Goal: Information Seeking & Learning: Check status

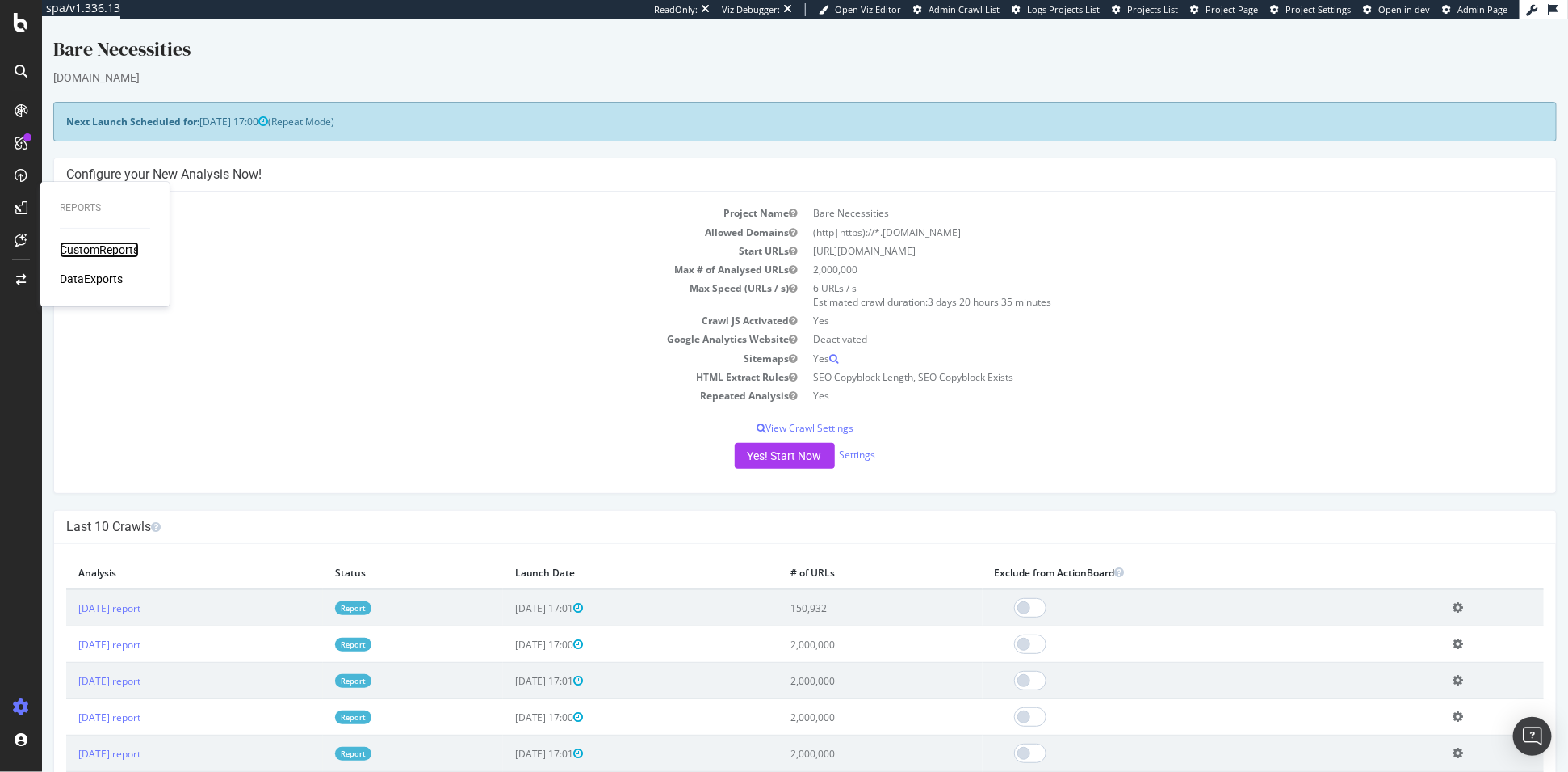
click at [76, 248] on div "CustomReports" at bounding box center [99, 250] width 79 height 16
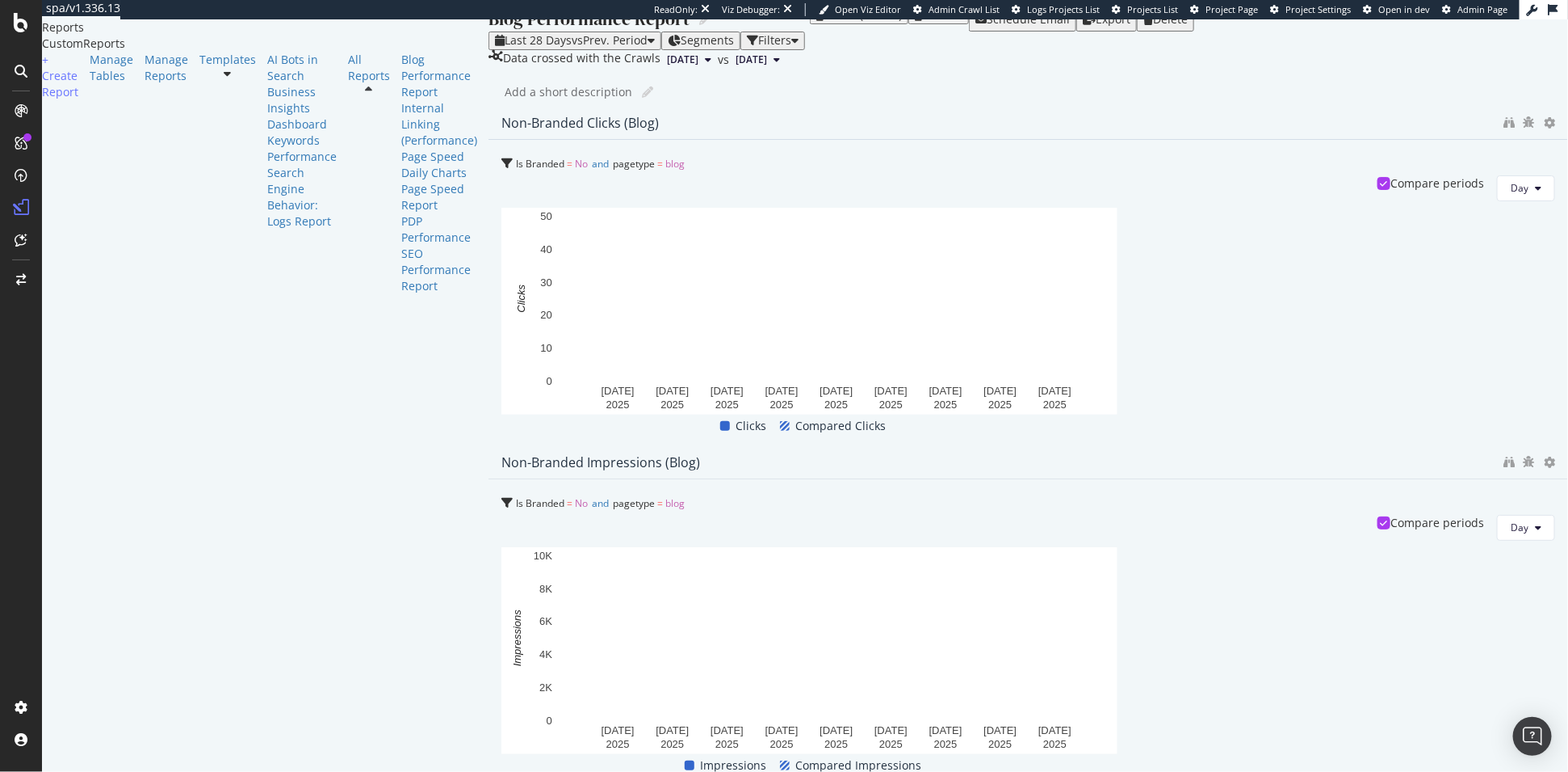
scroll to position [14, 0]
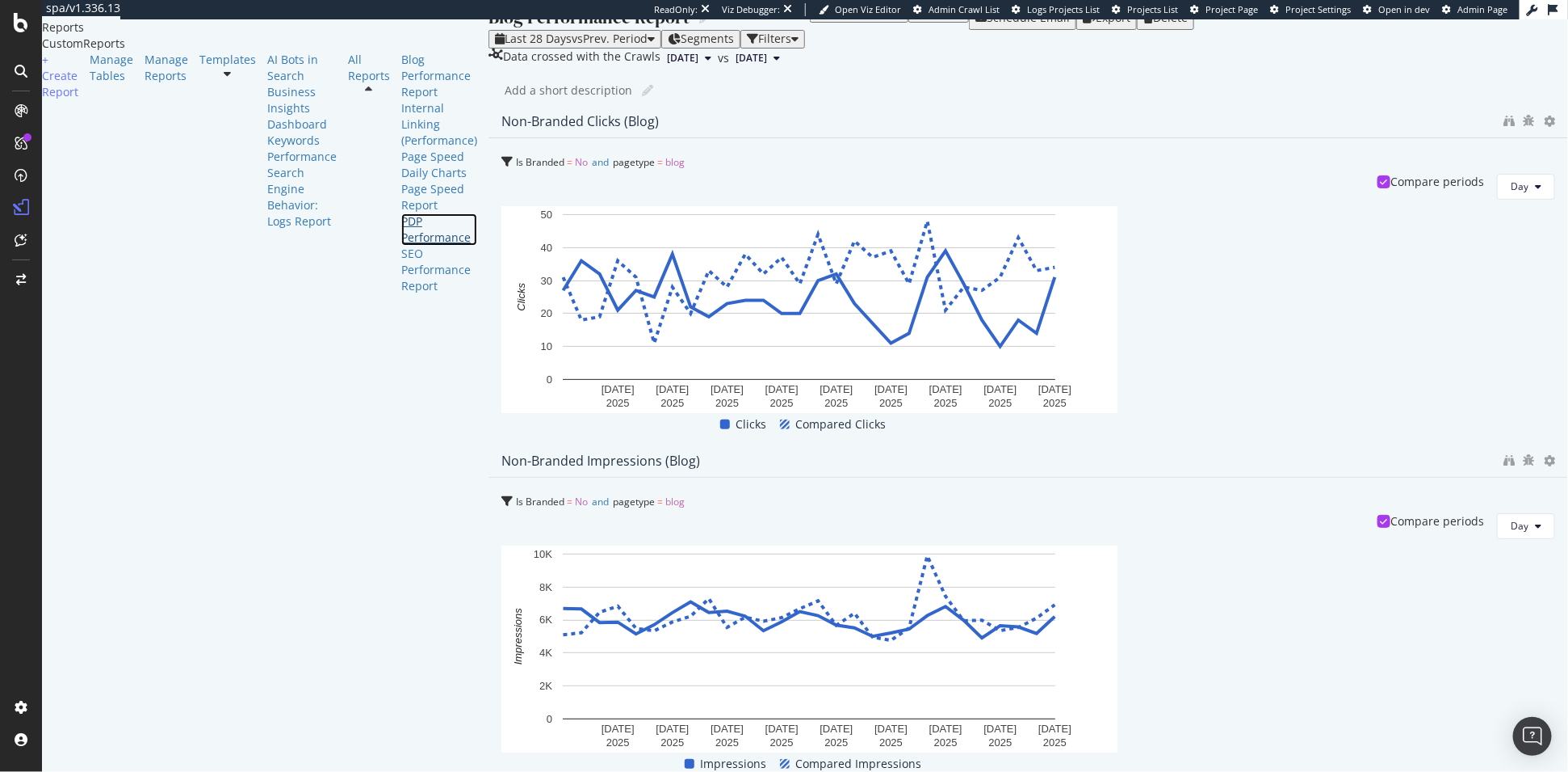
click at [401, 246] on div "PDP Performance" at bounding box center [439, 229] width 76 height 33
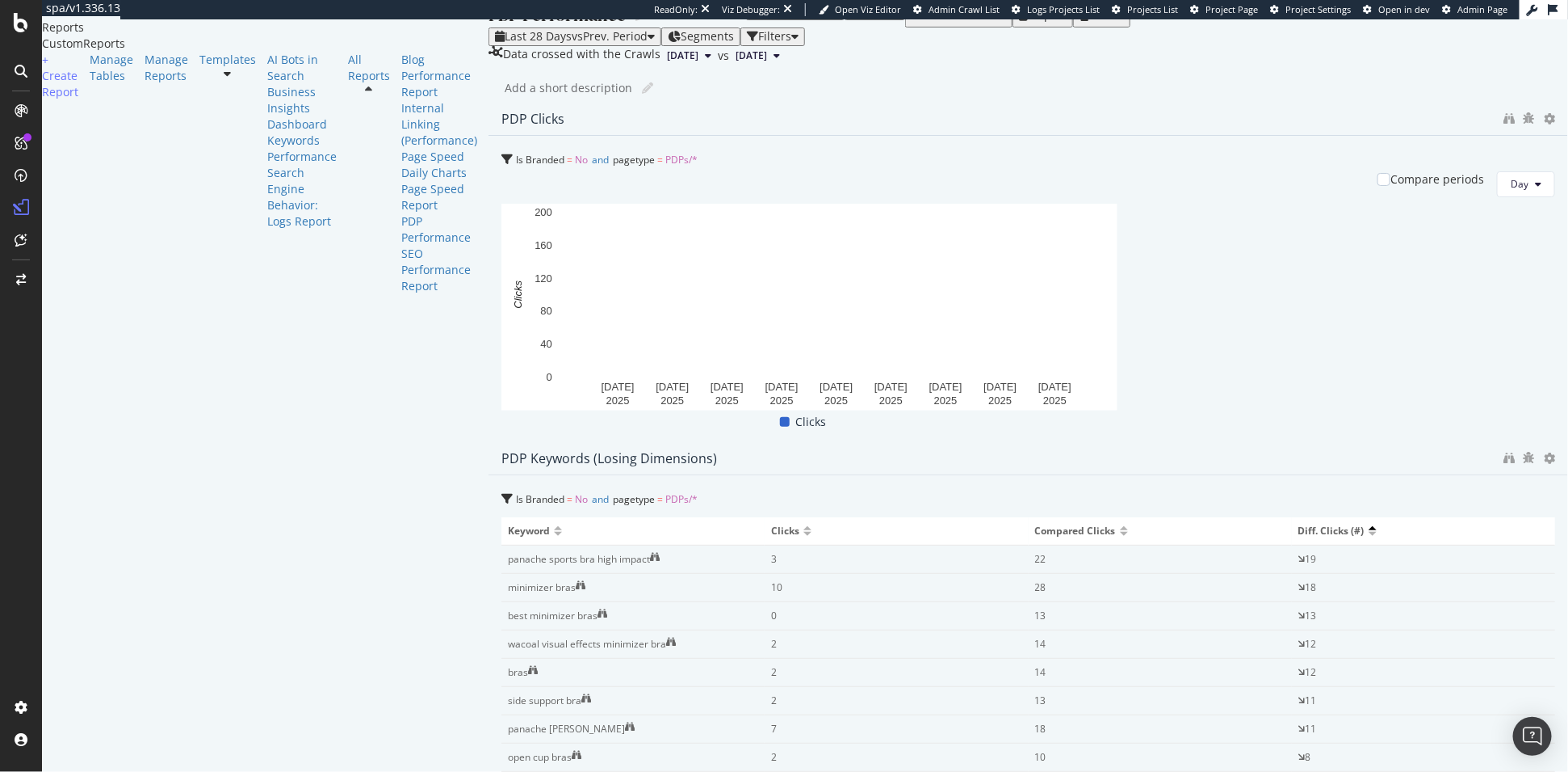
scroll to position [23, 0]
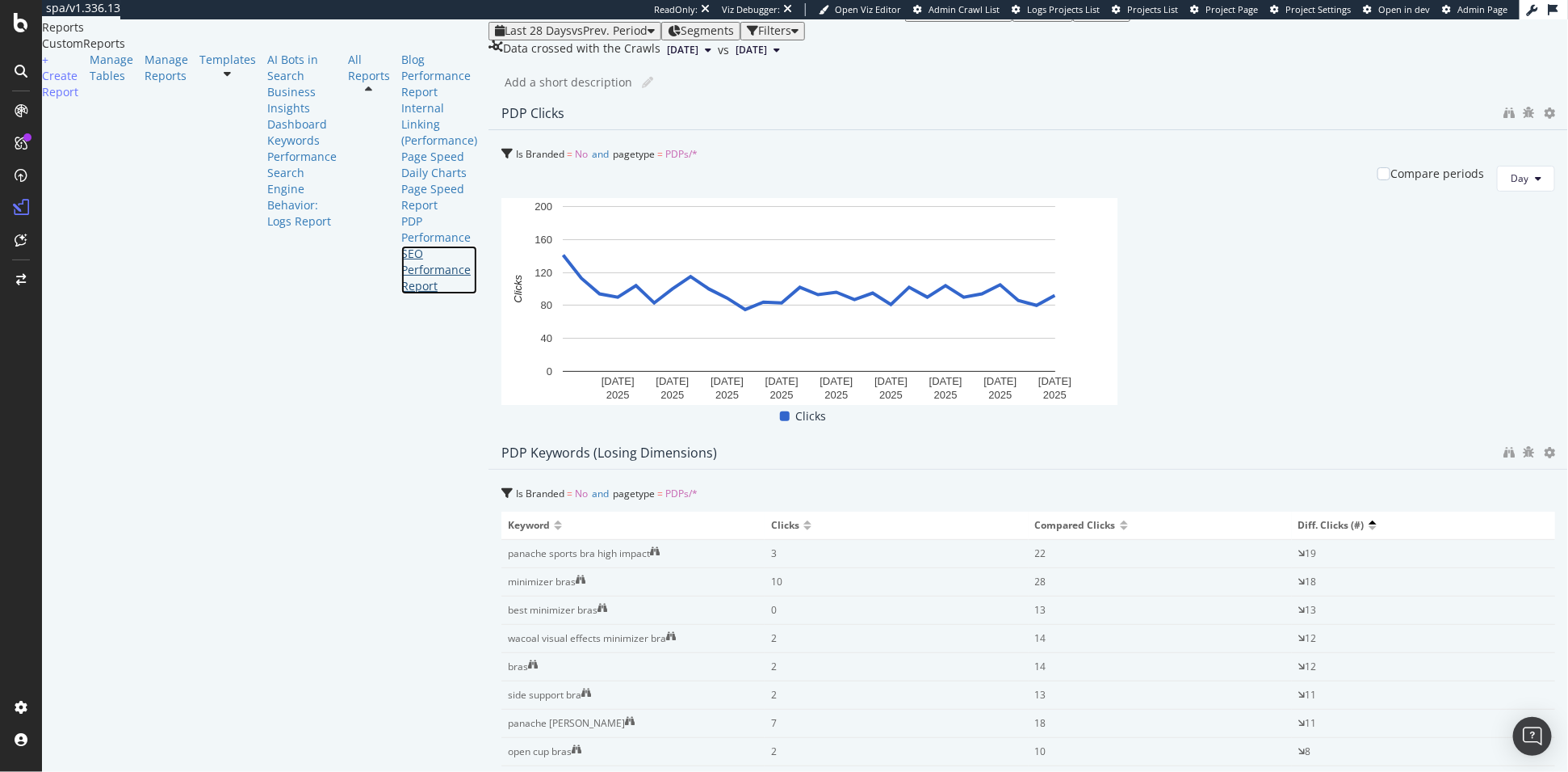
click at [401, 294] on div "SEO Performance Report" at bounding box center [439, 270] width 76 height 48
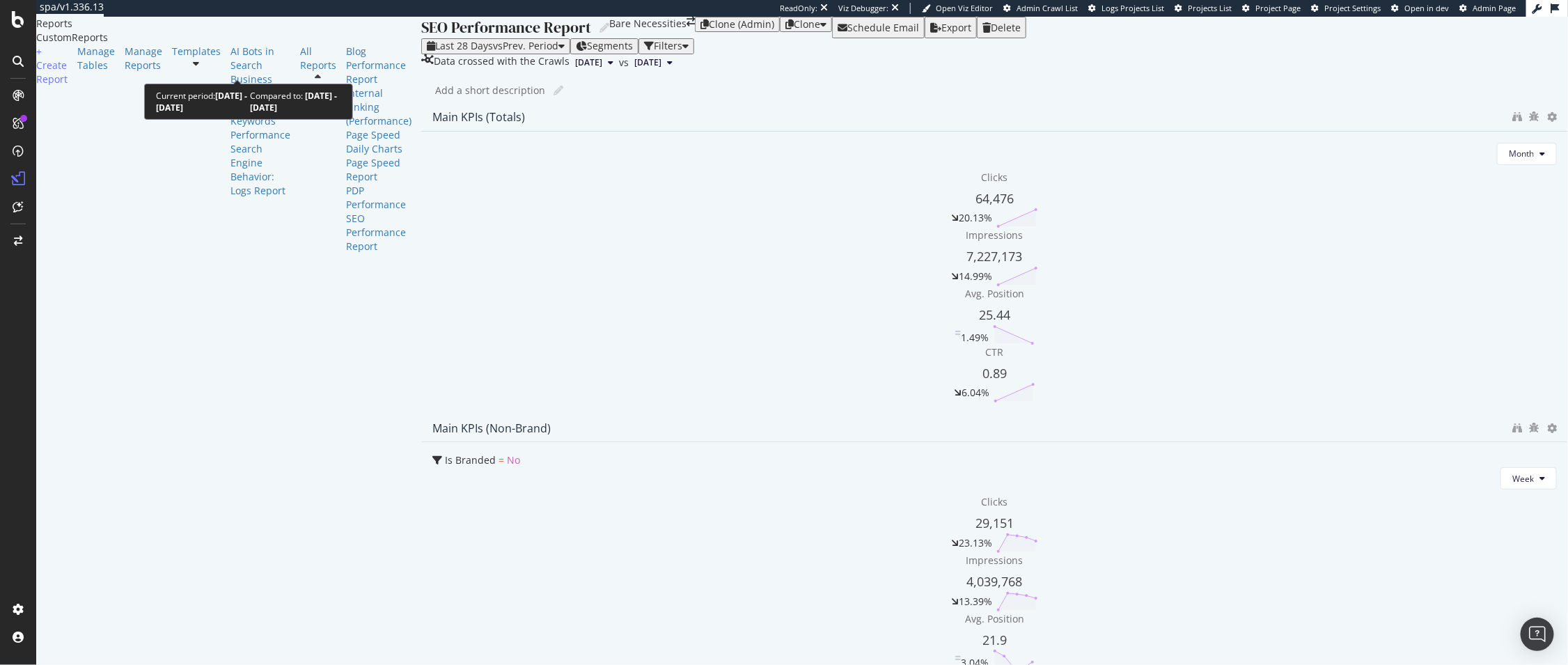
click at [559, 50] on div "button" at bounding box center [562, 46] width 7 height 10
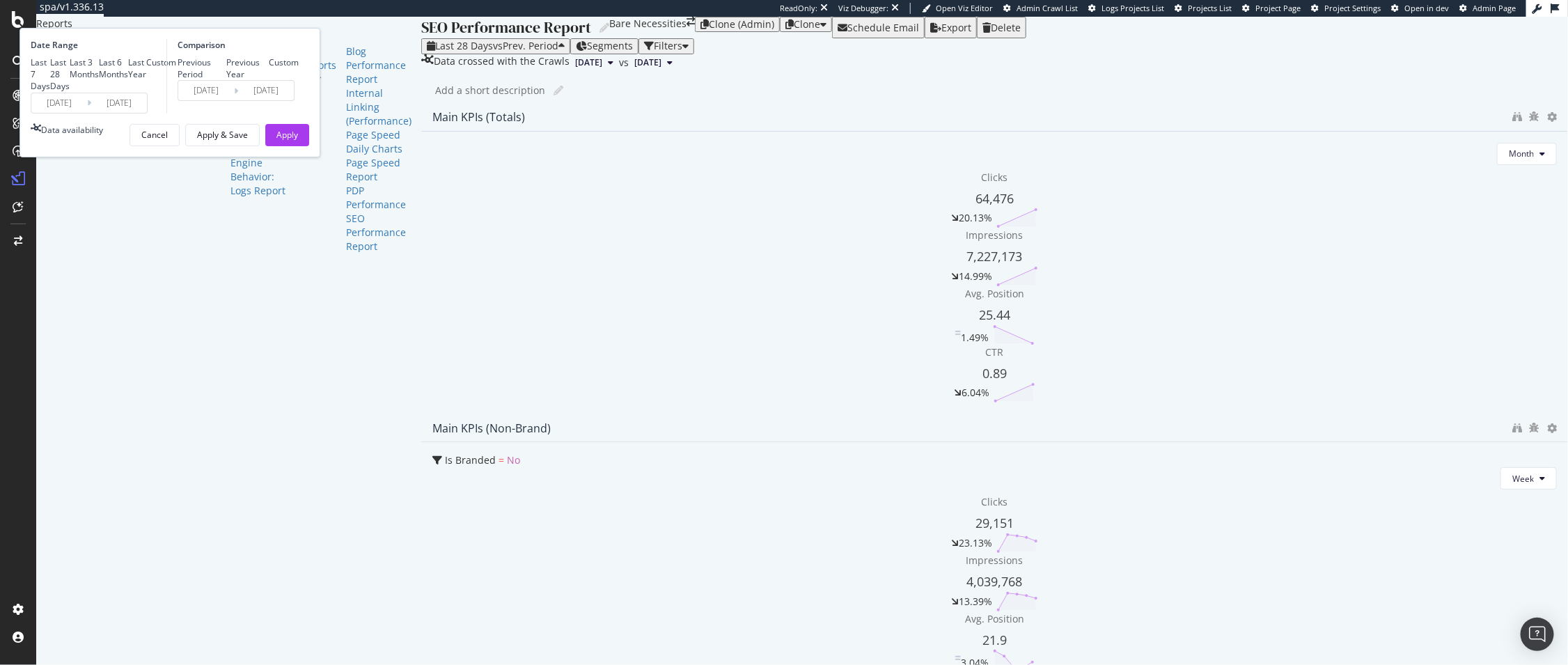
click at [98, 80] on div "Last 3 Months" at bounding box center [84, 68] width 29 height 24
type input "2025/05/24"
type input "2025/02/21"
type input "2025/05/23"
click at [320, 157] on div "Date Range Last 7 Days Last 28 Days Last 3 Months Last 6 Months Last Year Custo…" at bounding box center [170, 93] width 300 height 130
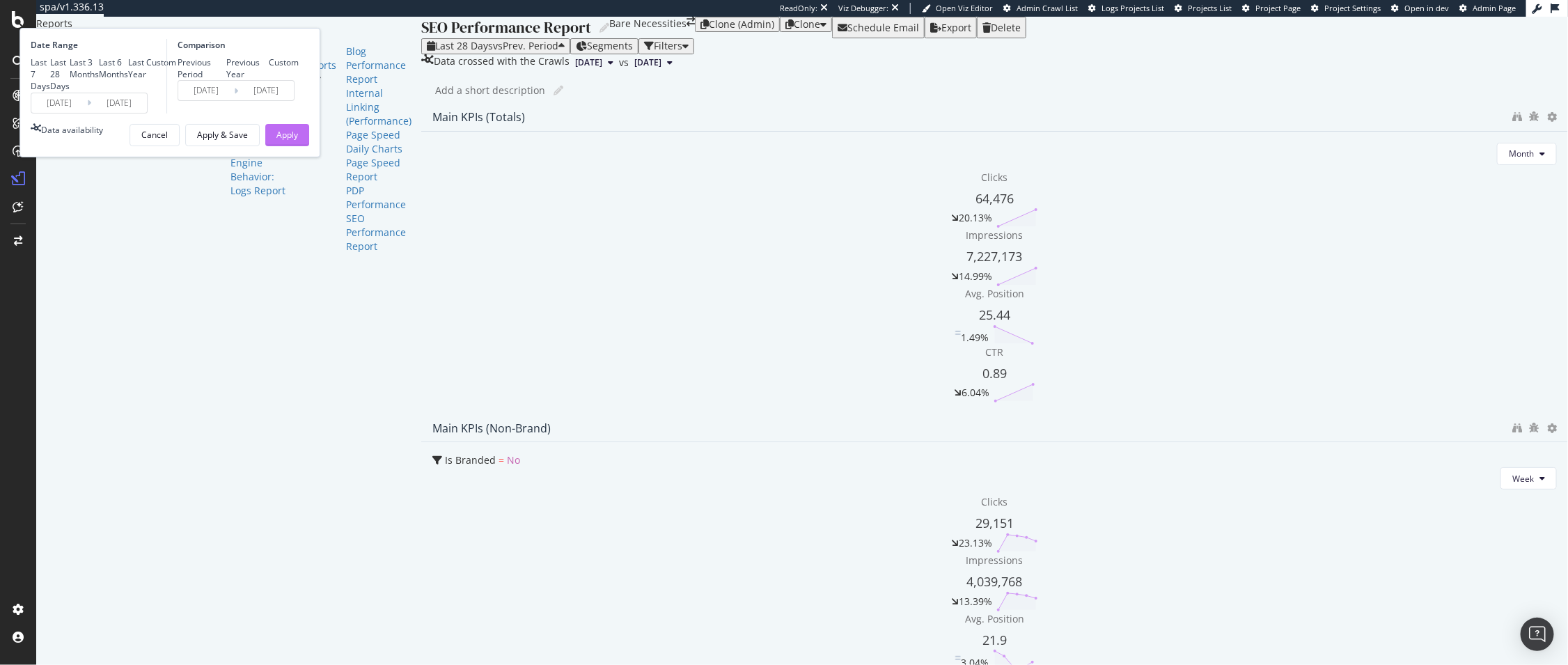
click at [298, 141] on div "Apply" at bounding box center [287, 135] width 22 height 12
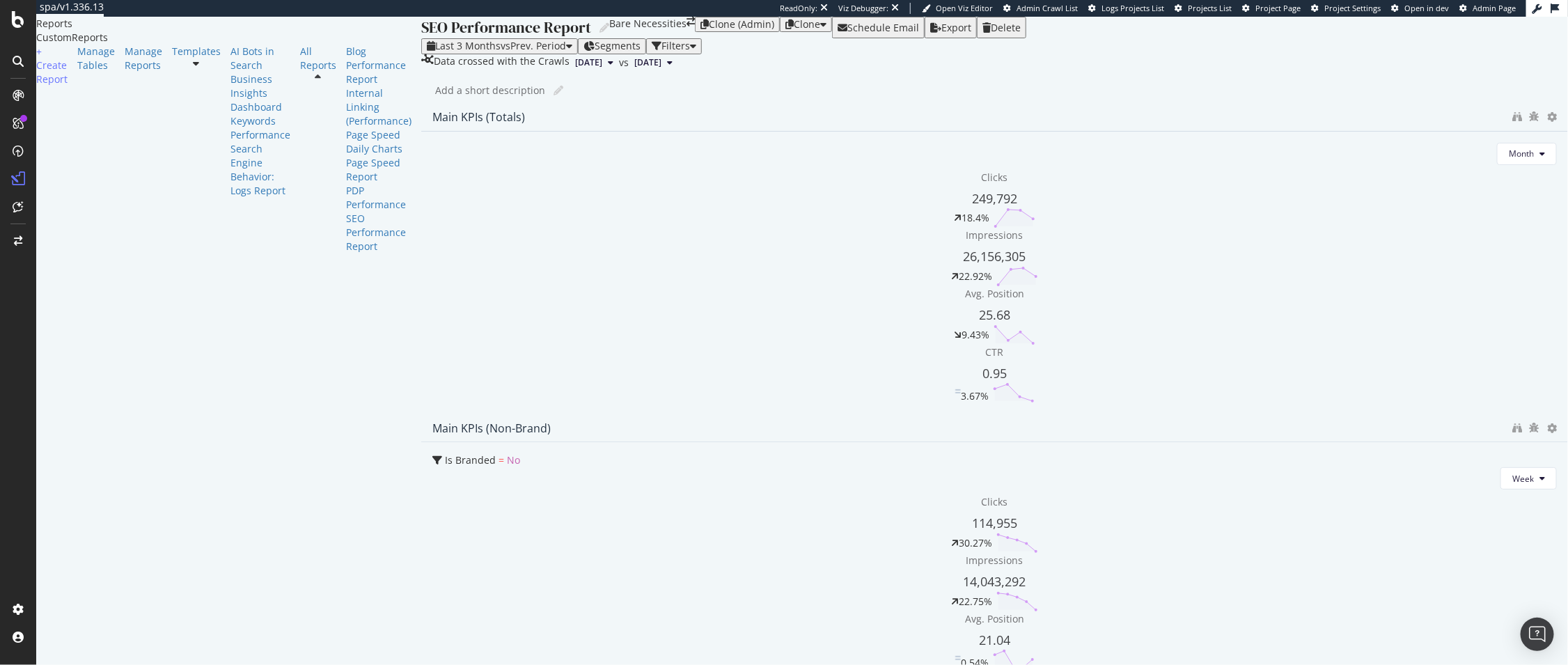
click at [597, 136] on div "SEO Performance Report SEO Performance Report Bare Necessities Clone (Admin) Cl…" at bounding box center [995, 340] width 1147 height 648
click at [566, 50] on div "button" at bounding box center [569, 46] width 7 height 10
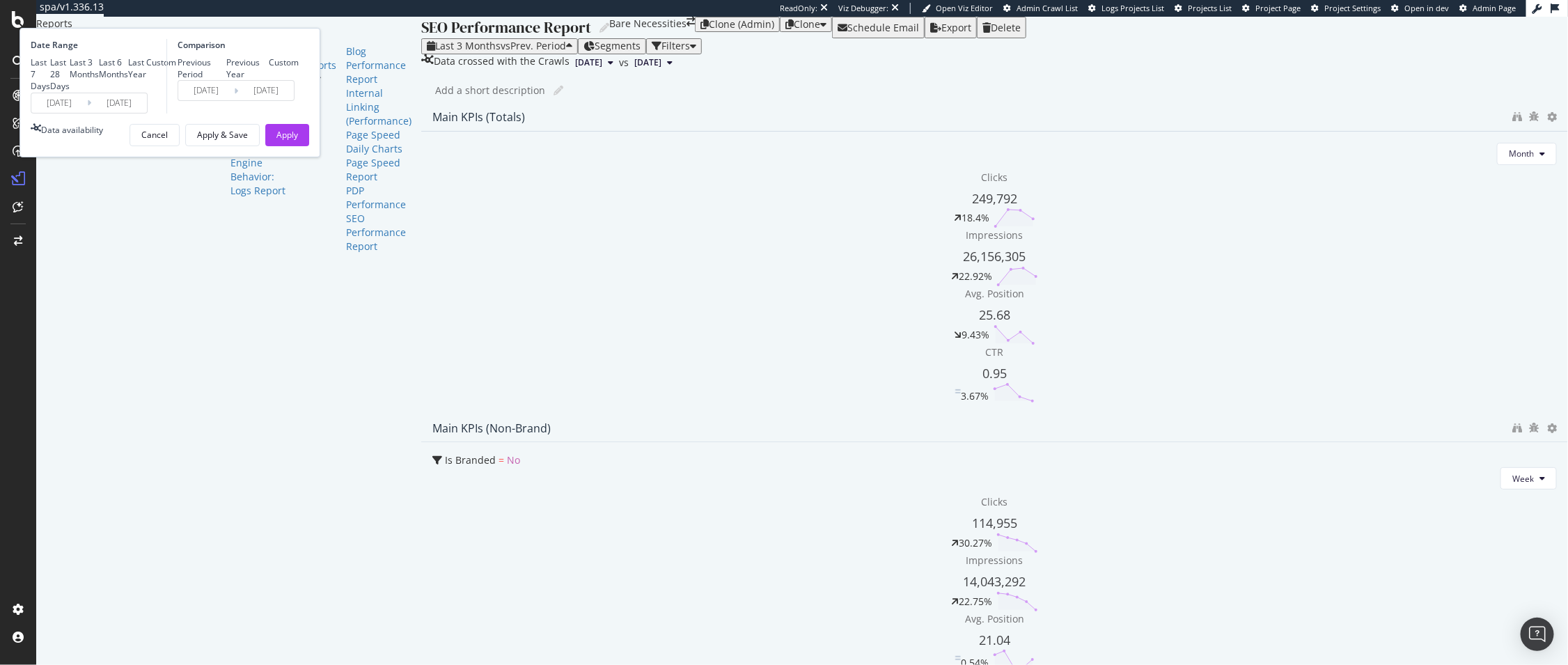
click at [270, 80] on div "Previous Year" at bounding box center [247, 68] width 43 height 24
type input "2024/05/25"
type input "[DATE]"
click at [320, 157] on div "Date Range Last 7 Days Last 28 Days Last 3 Months Last 6 Months Last Year Custo…" at bounding box center [170, 93] width 300 height 130
click at [298, 141] on div "Apply" at bounding box center [287, 135] width 22 height 12
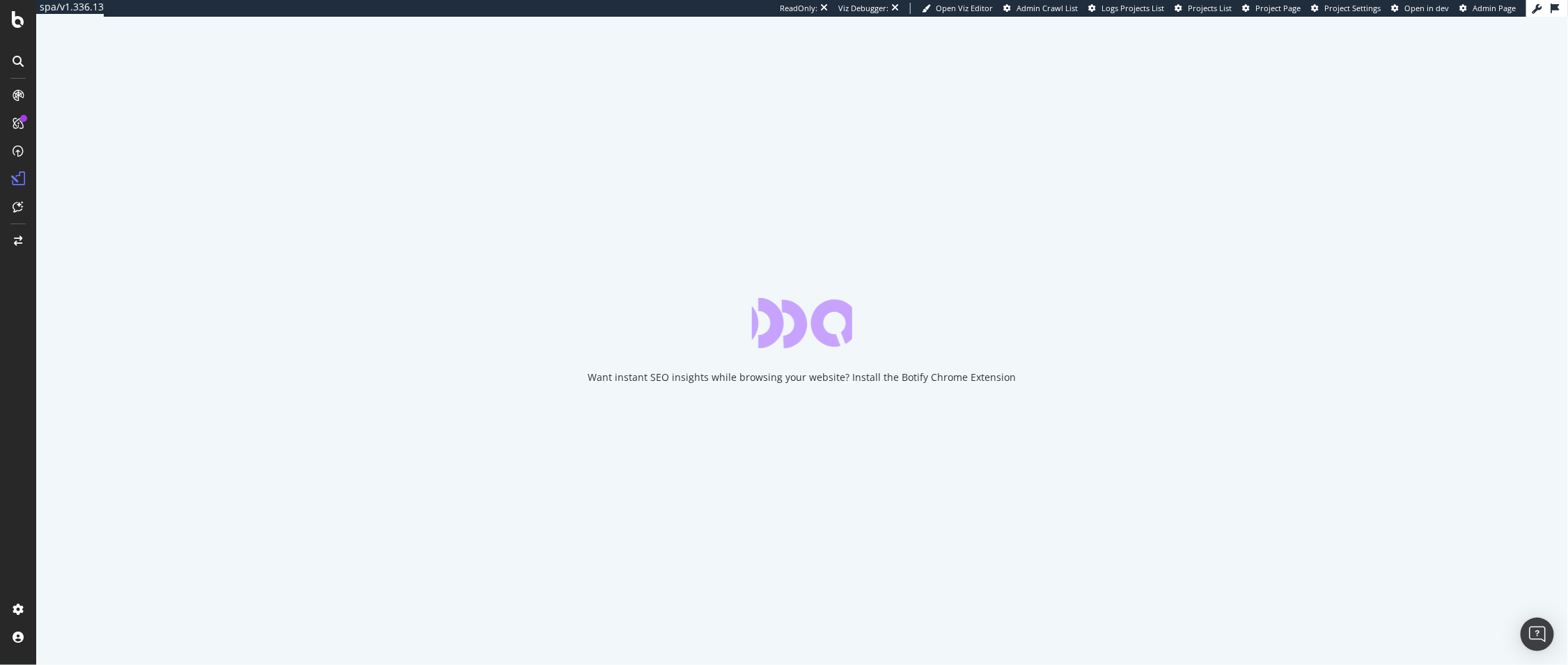
click at [573, 112] on div "Want instant SEO insights while browsing your website? Install the Botify Chrom…" at bounding box center [802, 340] width 1532 height 648
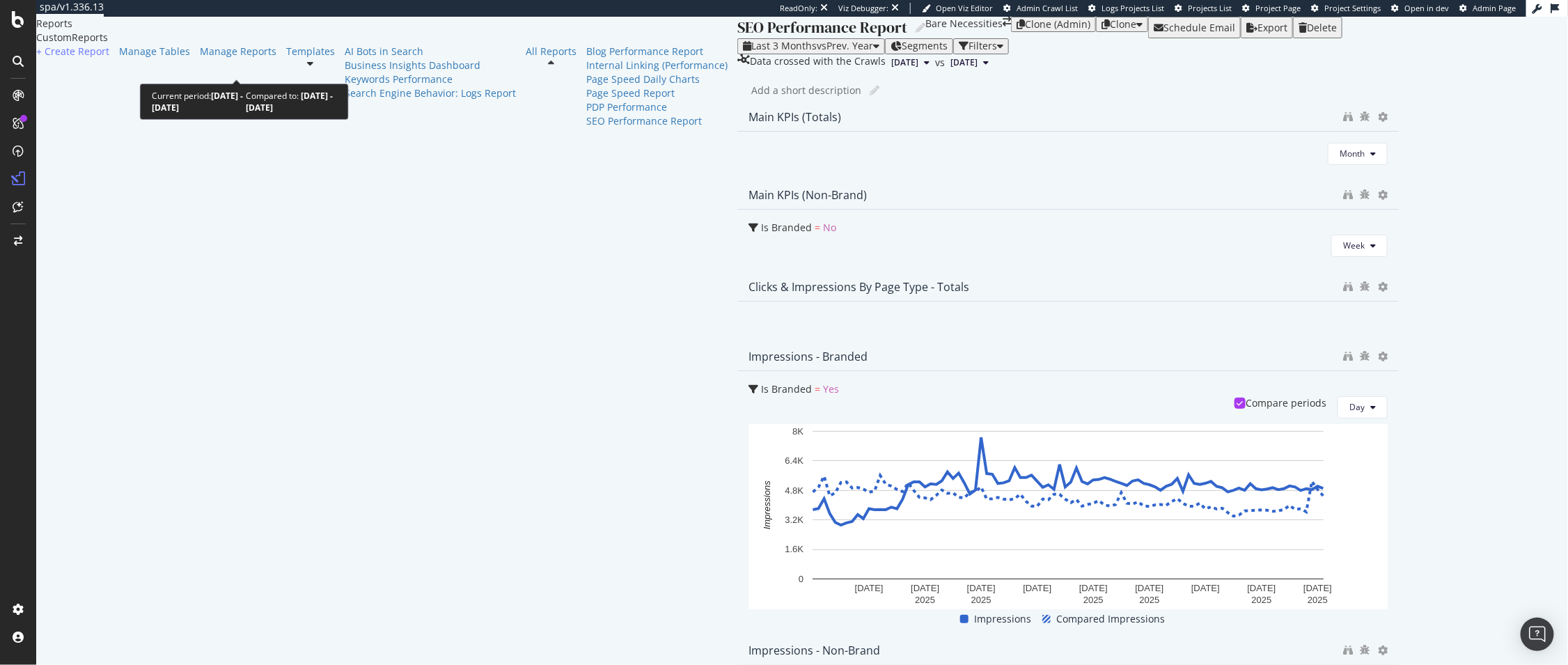
click at [817, 52] on span "vs Prev. Year" at bounding box center [845, 45] width 56 height 13
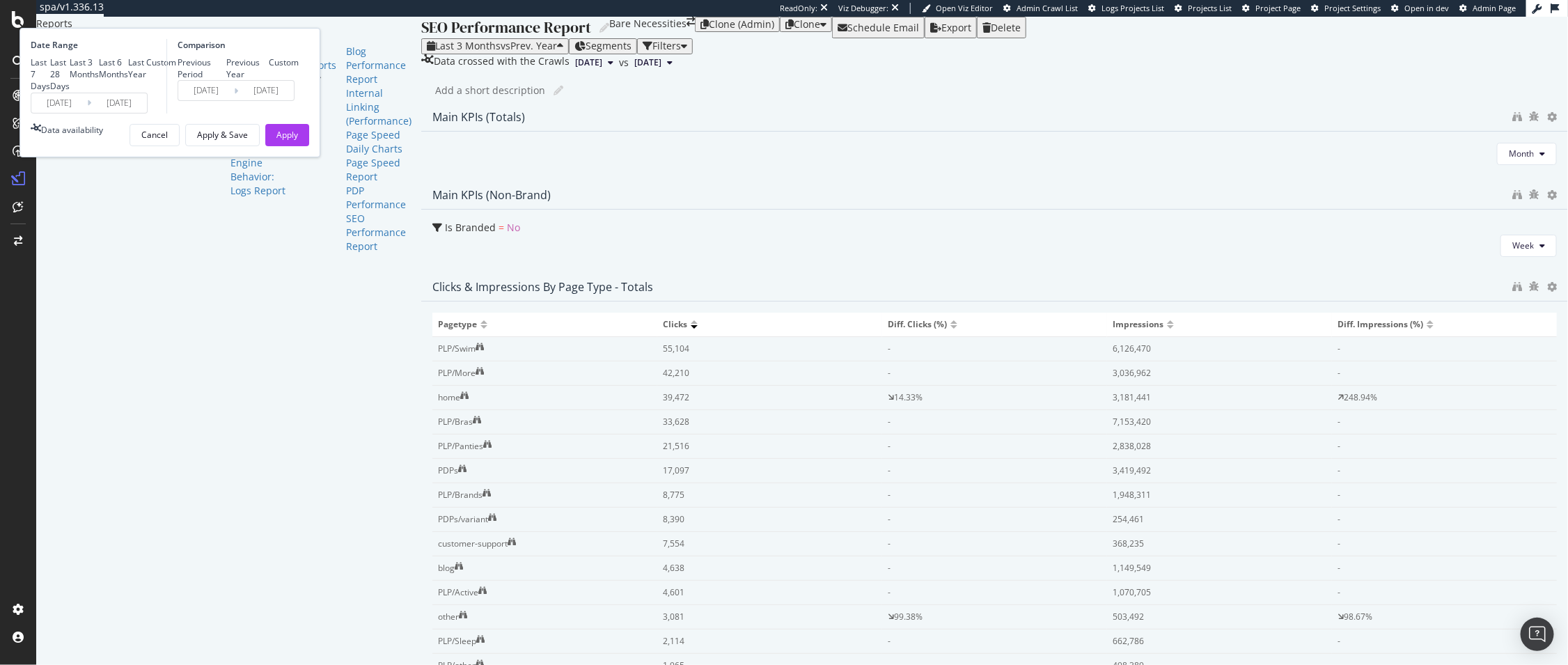
click at [128, 80] on div "Last 6 Months" at bounding box center [113, 68] width 29 height 24
type input "[DATE]"
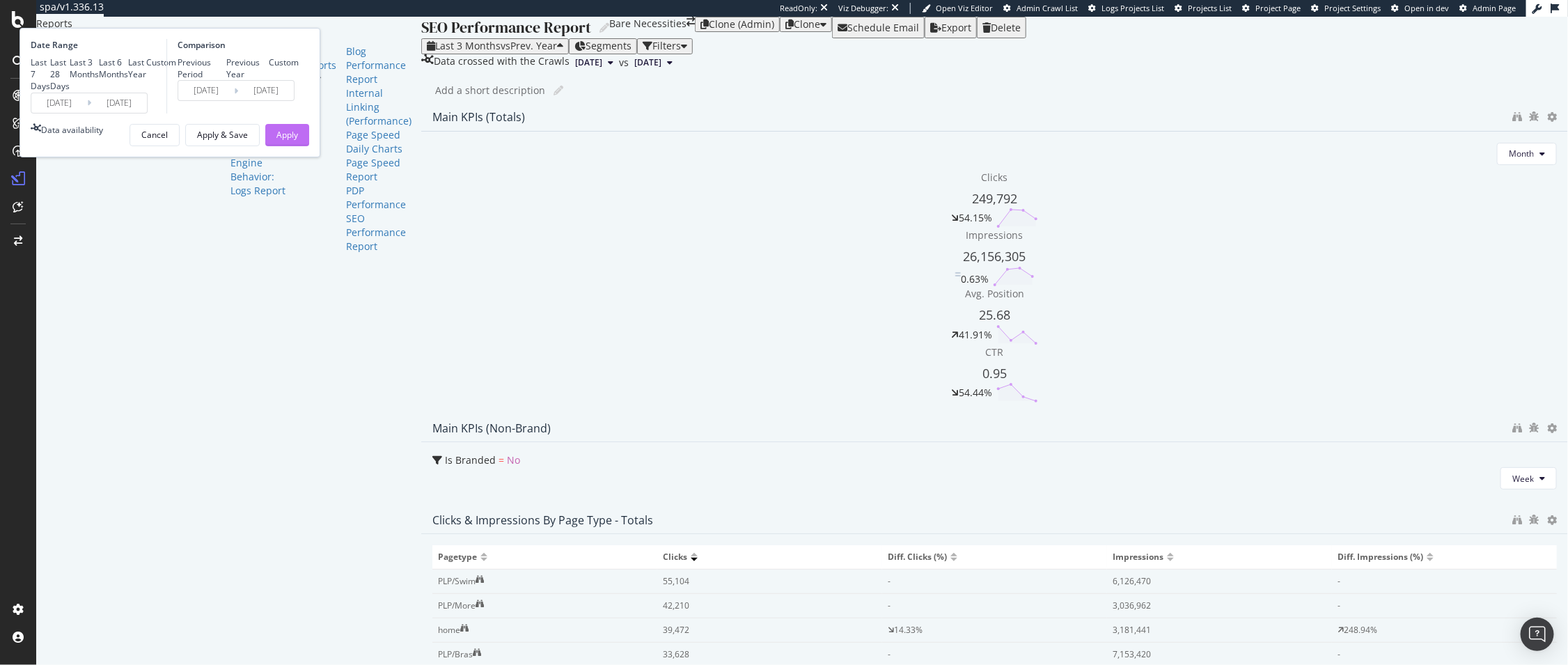
click at [309, 146] on button "Apply" at bounding box center [287, 135] width 44 height 22
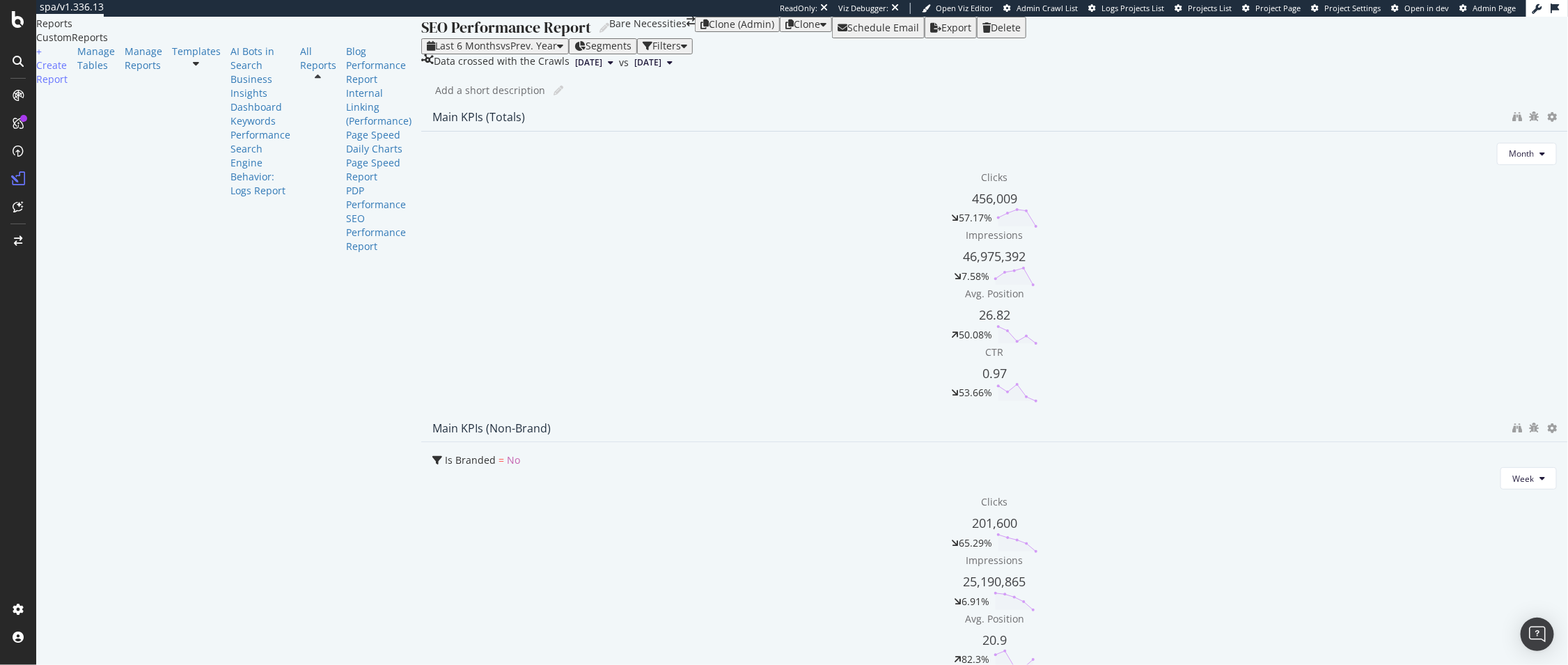
click at [441, 133] on div "SEO Performance Report SEO Performance Report Bare Necessities Clone (Admin) Cl…" at bounding box center [995, 340] width 1147 height 648
click at [435, 101] on div "Add a short description Add a short description" at bounding box center [1001, 90] width 1133 height 21
click at [427, 51] on div "Last 6 Months vs Prev. Year" at bounding box center [495, 45] width 137 height 11
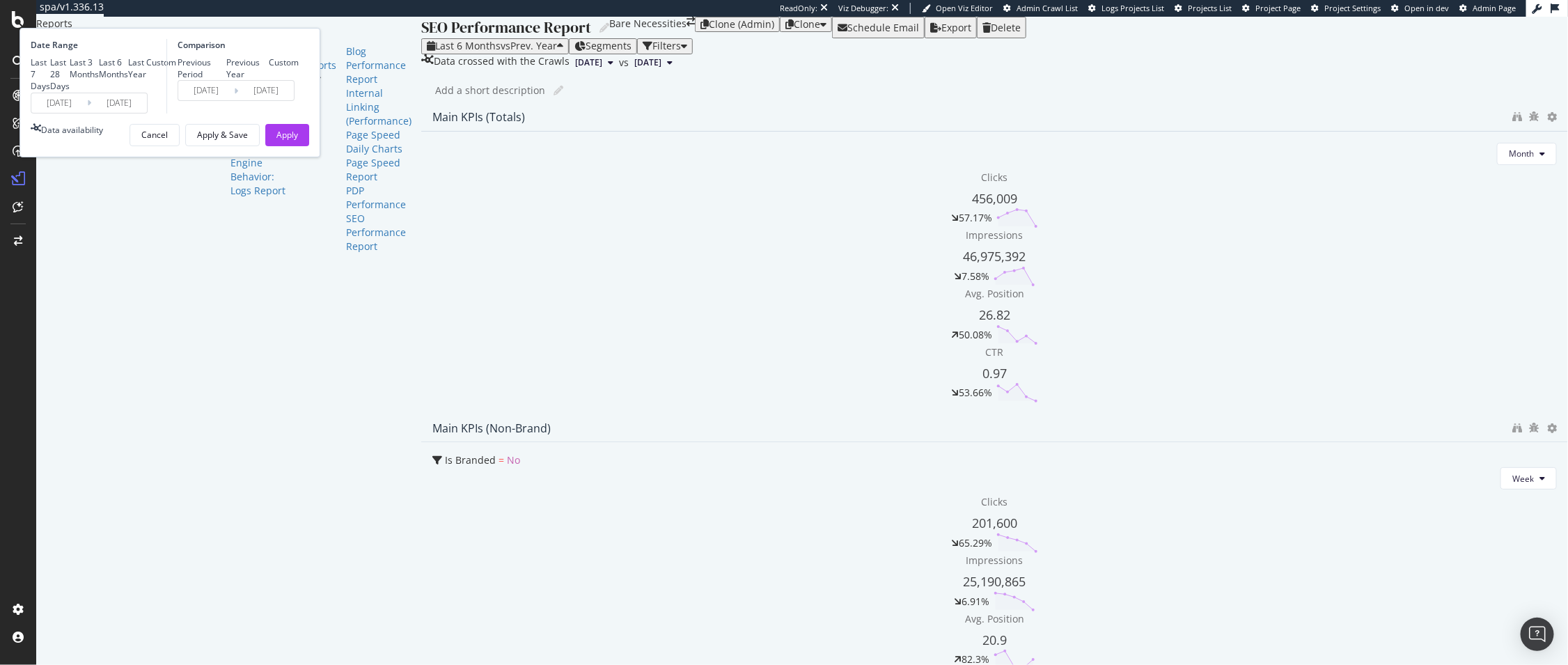
click at [427, 51] on div "Last 6 Months vs Prev. Year" at bounding box center [495, 45] width 137 height 11
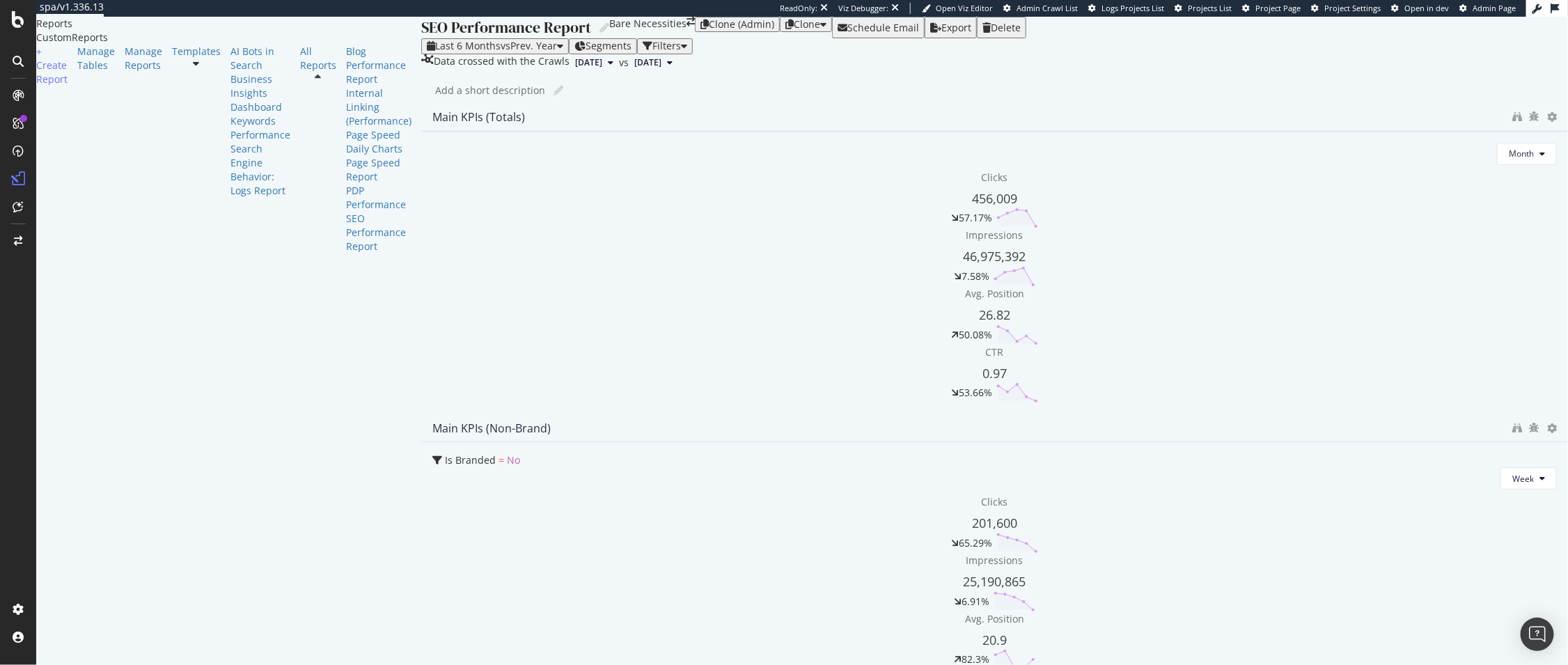
click at [540, 101] on div "Add a short description Add a short description" at bounding box center [1001, 90] width 1133 height 21
click at [1351, 160] on span "Month" at bounding box center [1521, 153] width 25 height 12
click at [807, 281] on span "Week" at bounding box center [810, 275] width 27 height 12
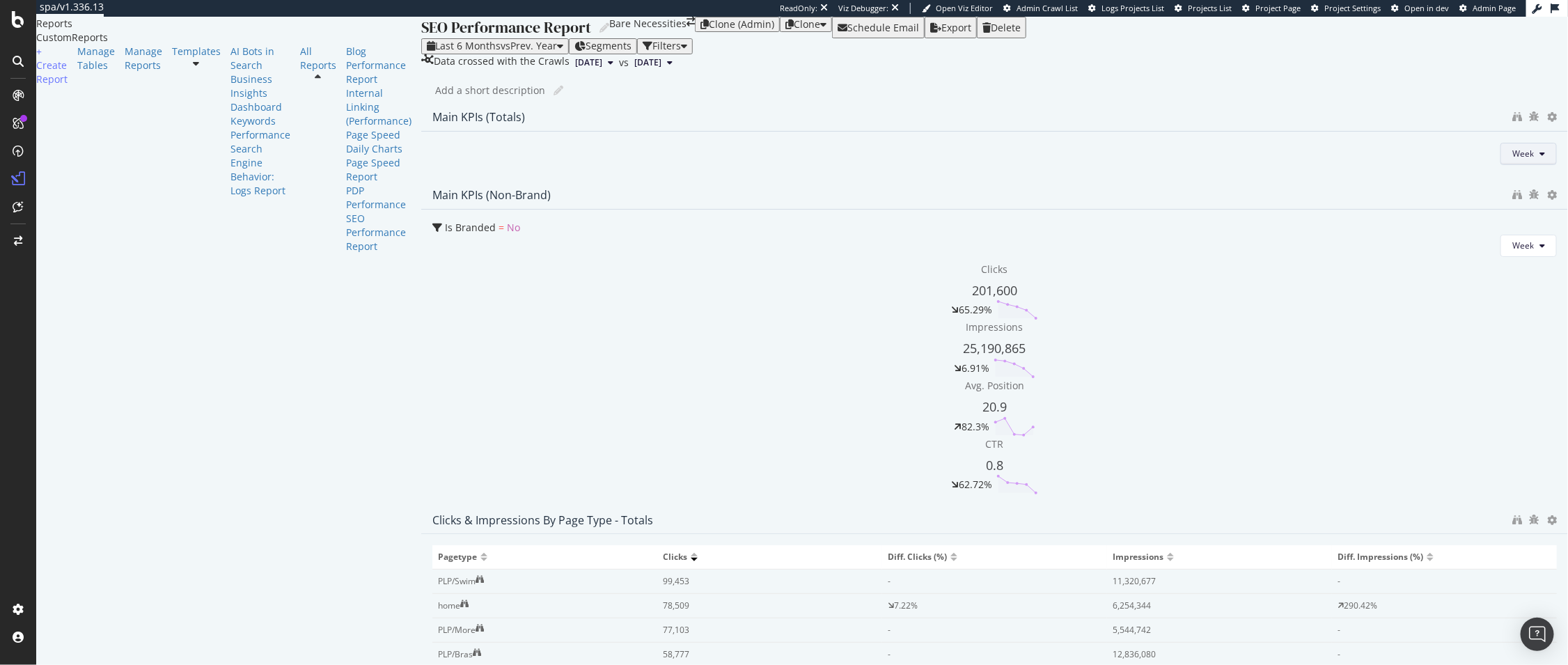
click at [1351, 160] on span "Week" at bounding box center [1523, 153] width 22 height 12
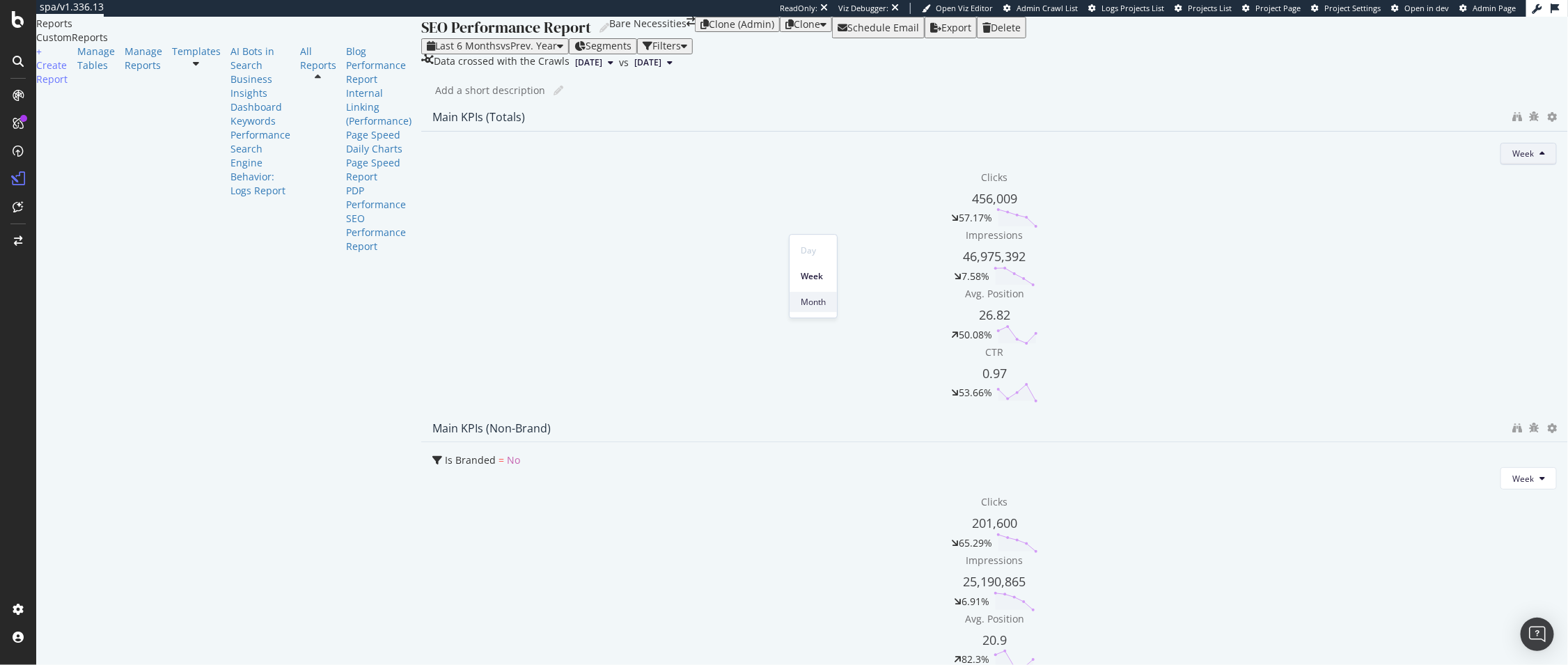
click at [814, 296] on span "Month" at bounding box center [813, 302] width 25 height 12
click at [702, 71] on div "Data crossed with the Crawls 2025 Aug. 22nd vs 2024 Oct. 31st" at bounding box center [995, 63] width 1147 height 17
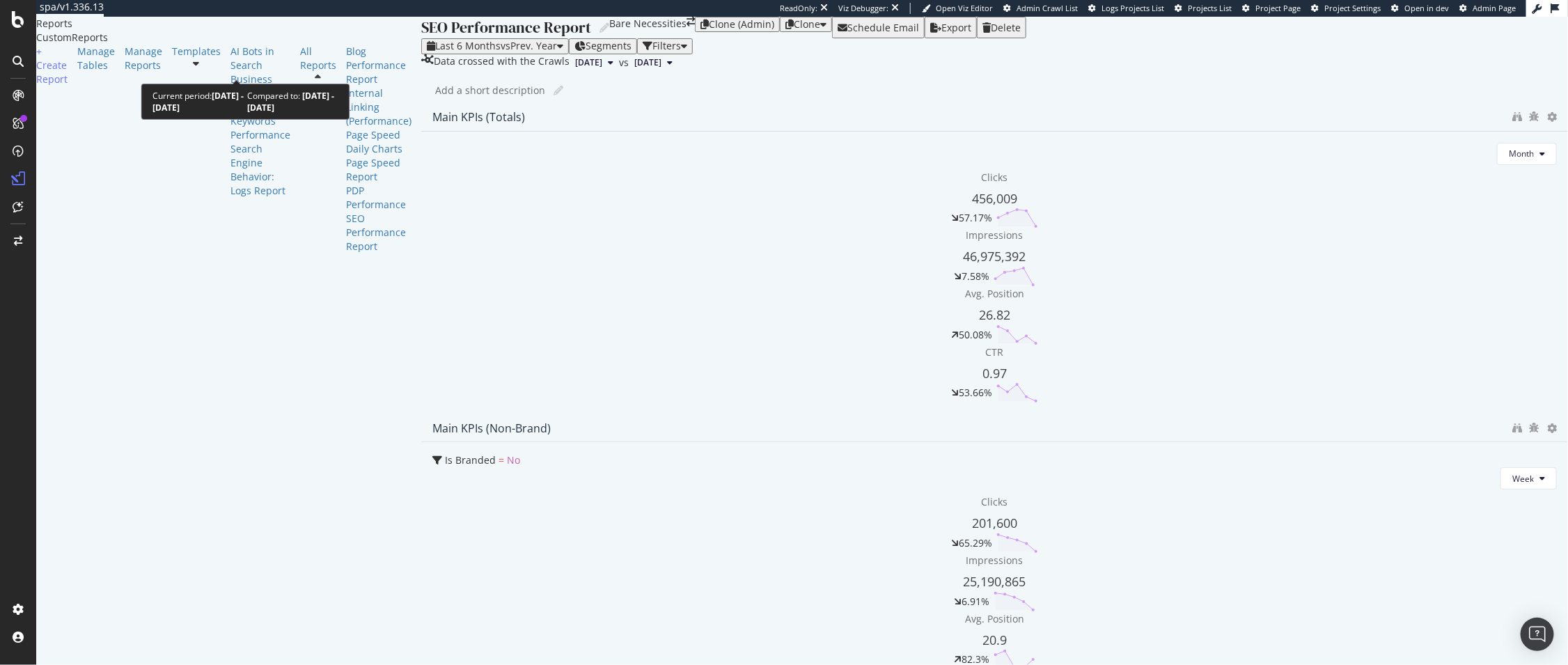
click at [427, 51] on div "Last 6 Months vs Prev. Year" at bounding box center [495, 45] width 137 height 11
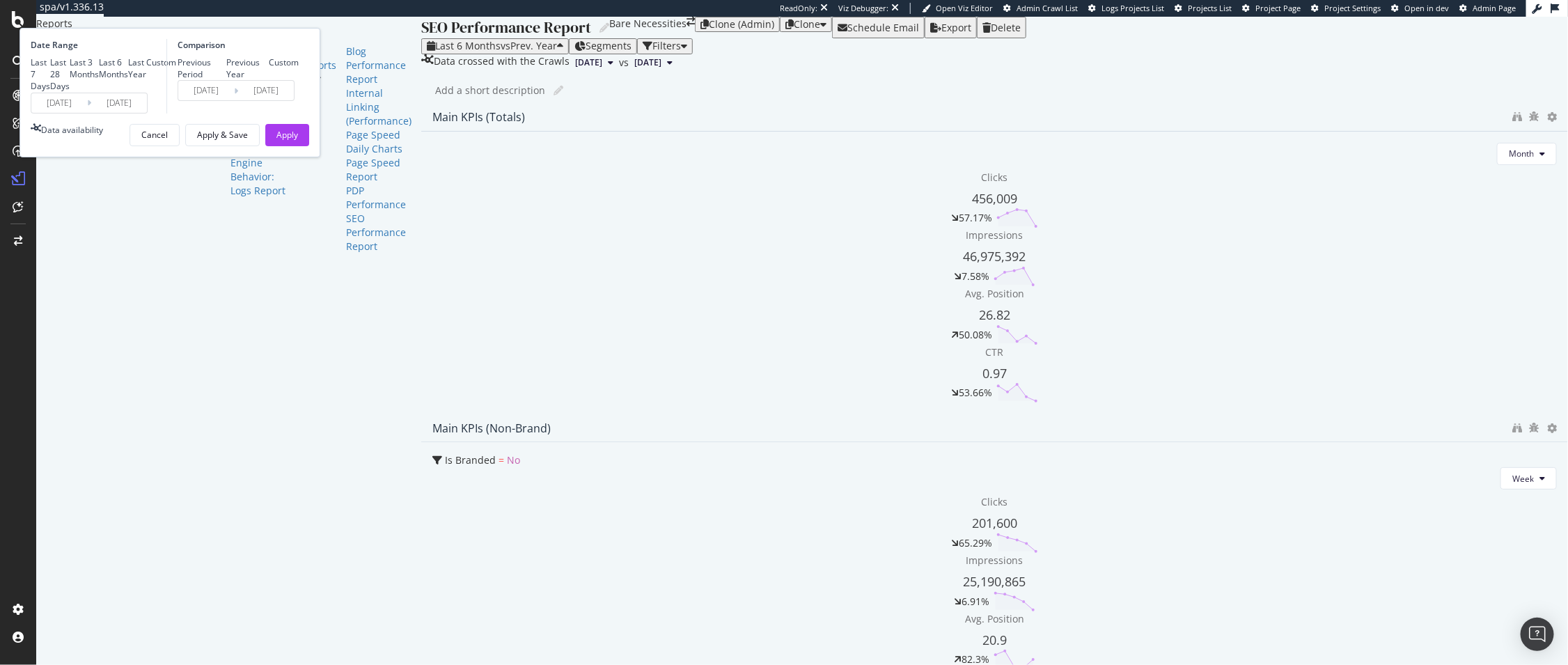
click at [226, 80] on div "Previous Period" at bounding box center [202, 68] width 49 height 24
type input "[DATE]"
click at [298, 141] on div "Apply" at bounding box center [287, 135] width 22 height 12
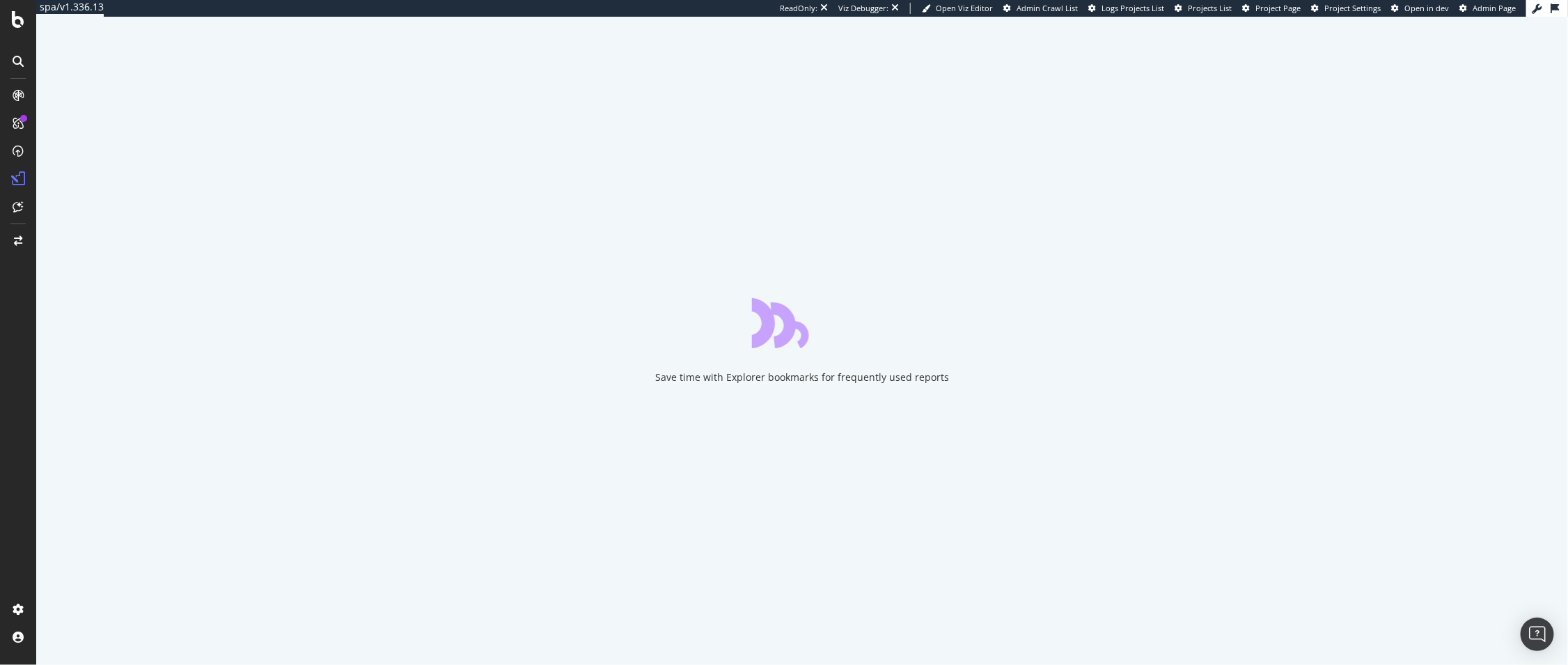
click at [502, 165] on div "Save time with Explorer bookmarks for frequently used reports" at bounding box center [802, 340] width 1532 height 648
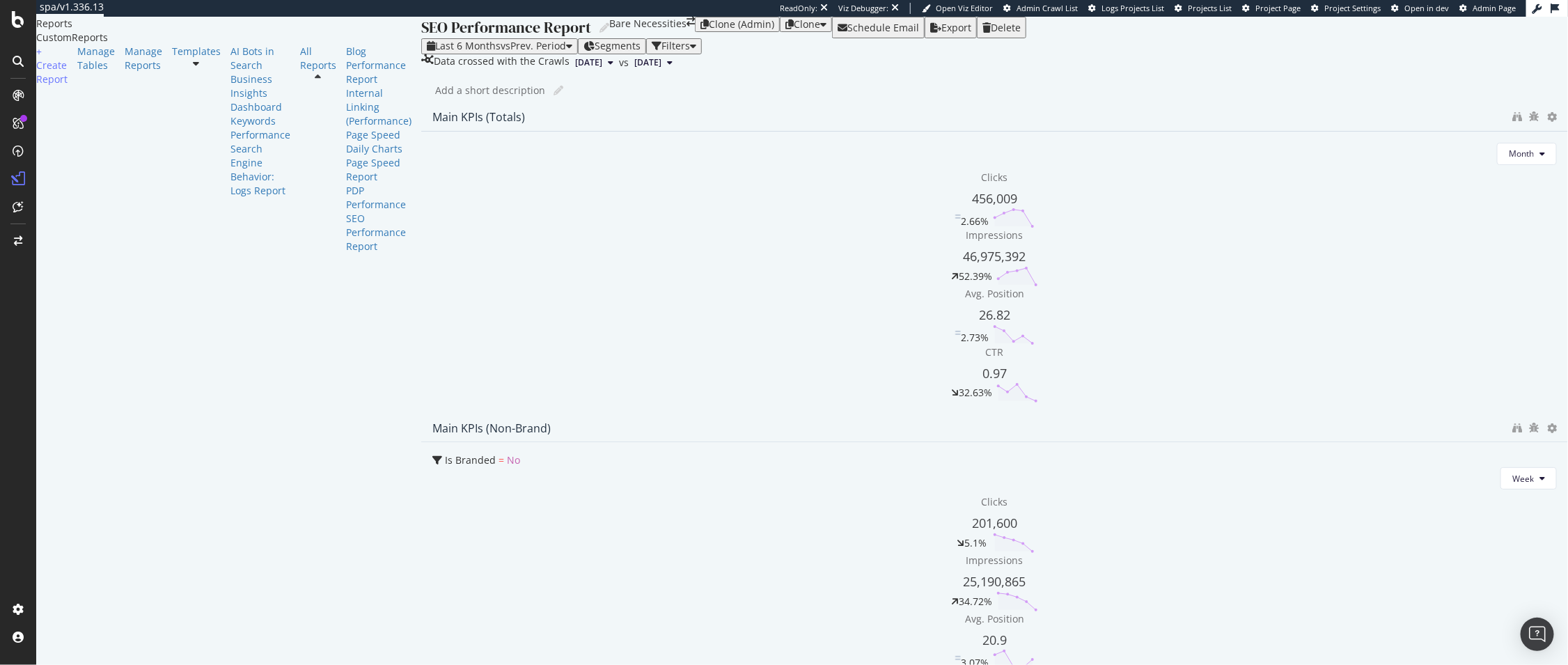
click at [531, 101] on div "Add a short description Add a short description" at bounding box center [1001, 90] width 1133 height 21
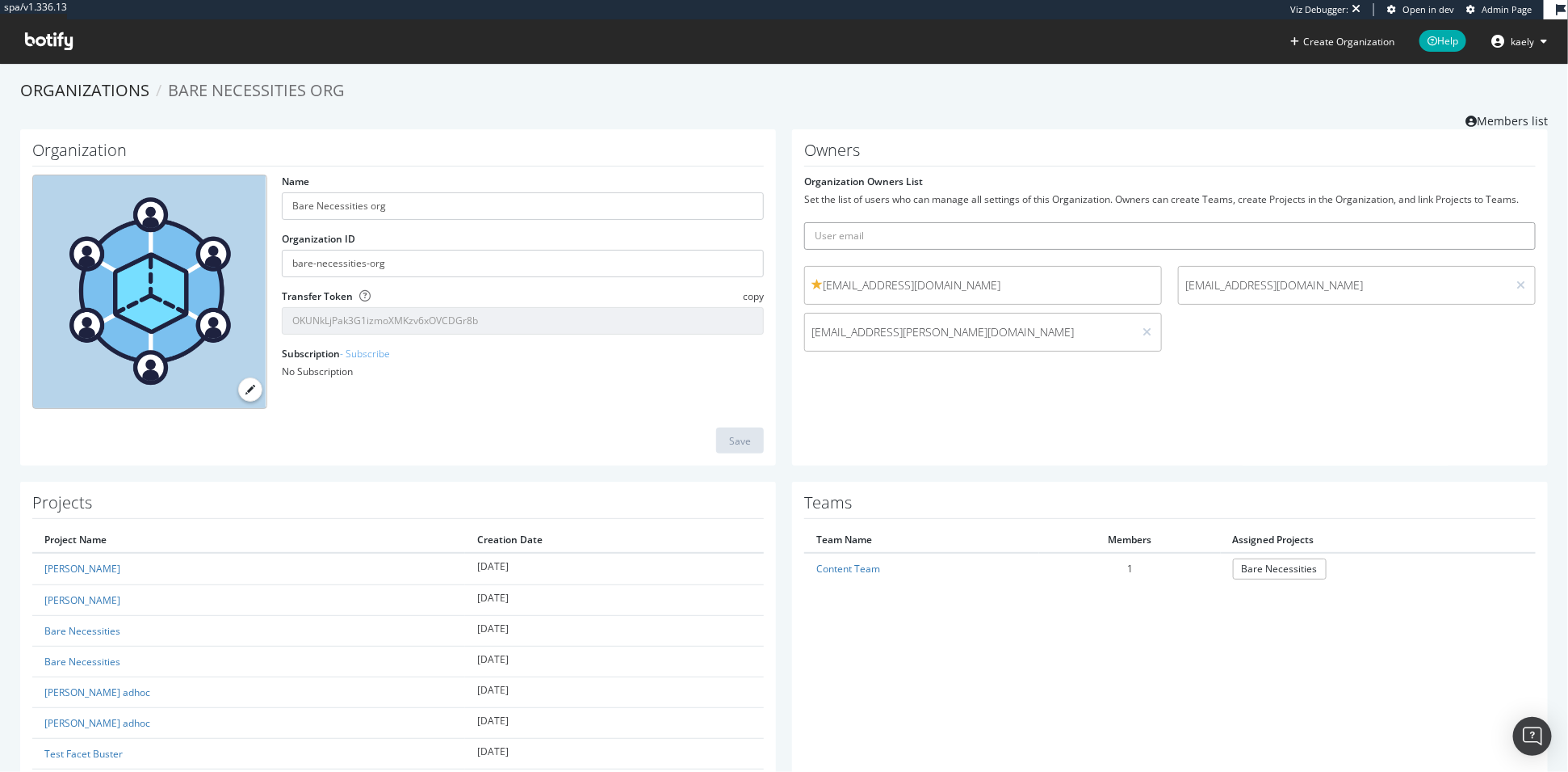
click at [1234, 234] on input "text" at bounding box center [1170, 235] width 731 height 28
paste input "[PERSON_NAME][EMAIL_ADDRESS][PERSON_NAME][DOMAIN_NAME]"
type input "[PERSON_NAME][EMAIL_ADDRESS][PERSON_NAME][DOMAIN_NAME]"
click at [1509, 222] on button "submit" at bounding box center [1522, 235] width 28 height 28
click at [1523, 285] on icon at bounding box center [1520, 285] width 9 height 12
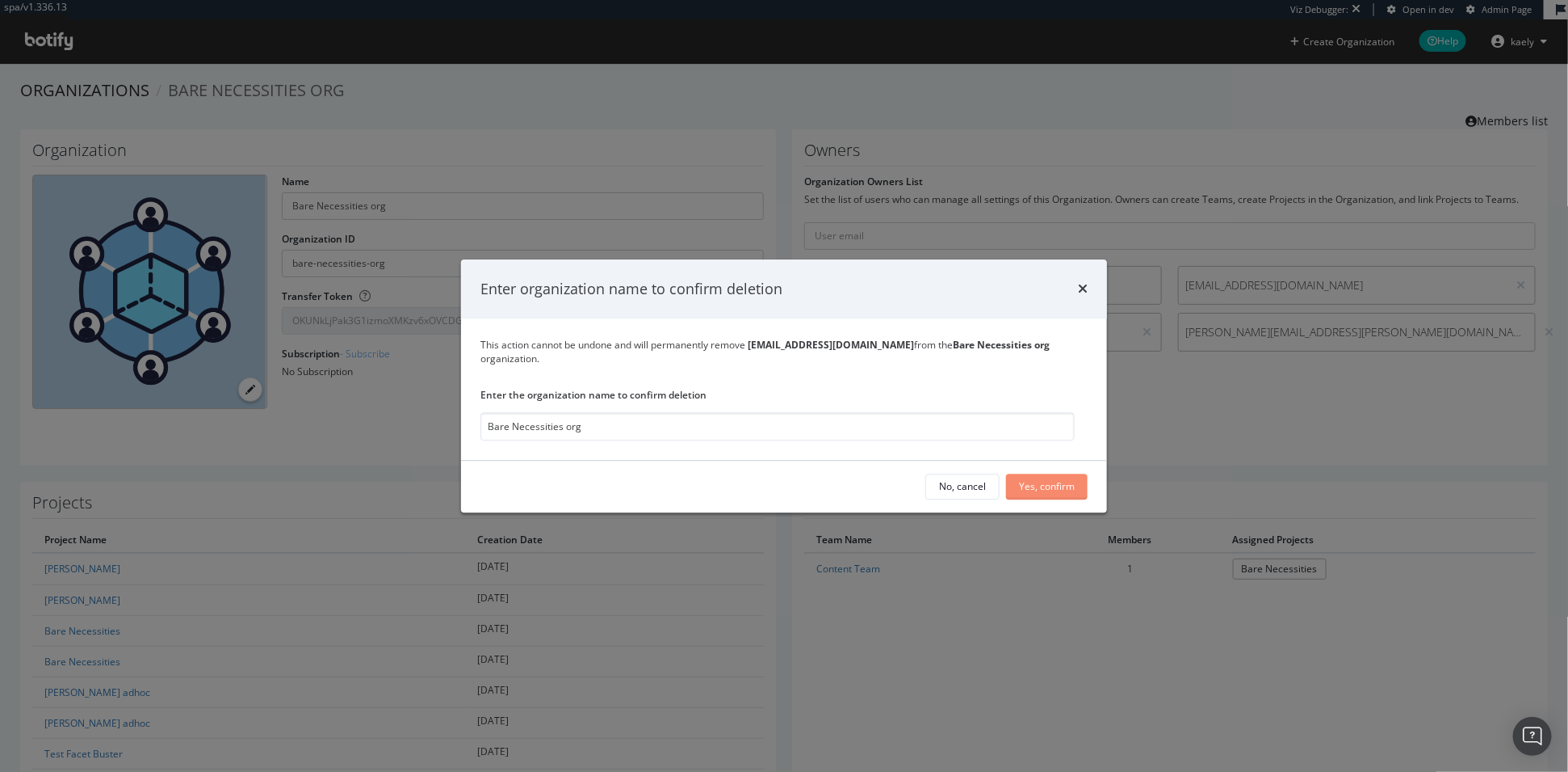
type input "Bare Necessities org"
click at [1063, 485] on div "Yes, confirm" at bounding box center [1047, 487] width 56 height 13
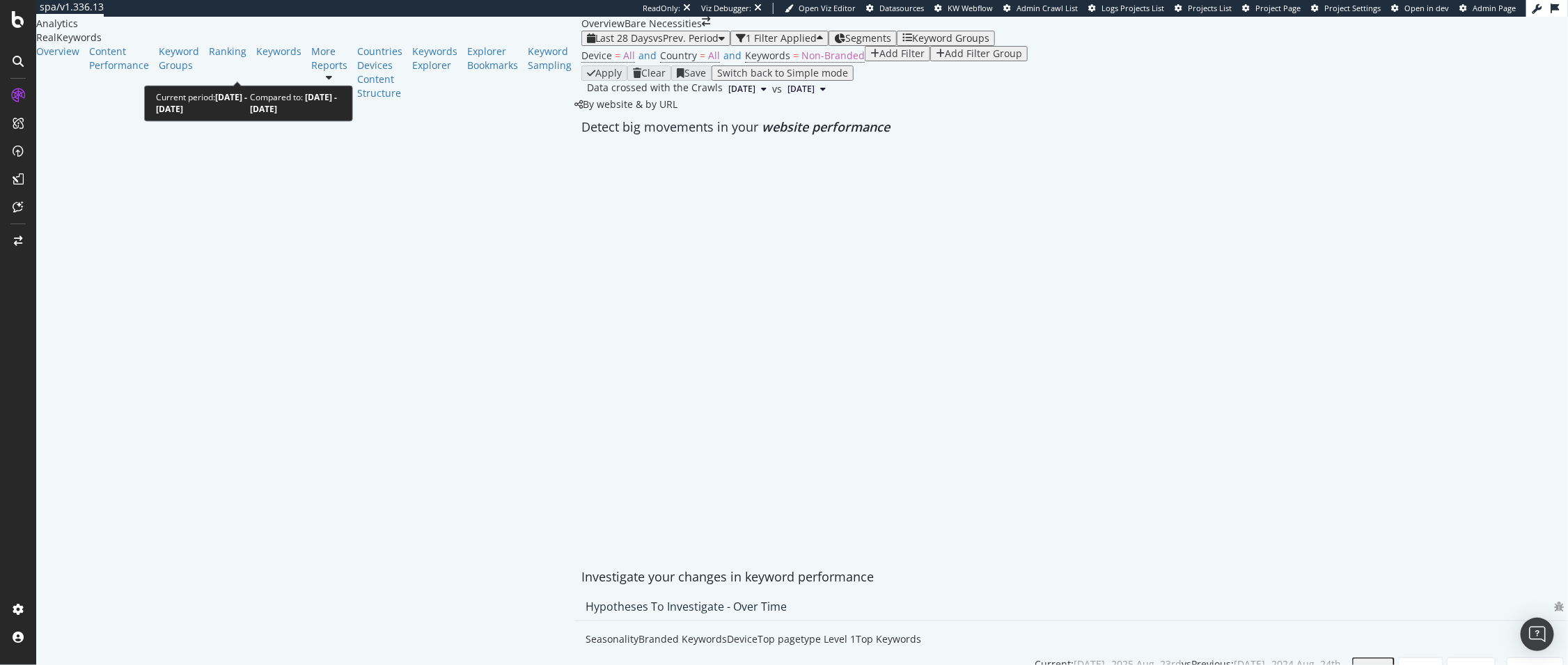
click at [718, 43] on div "button" at bounding box center [722, 38] width 7 height 10
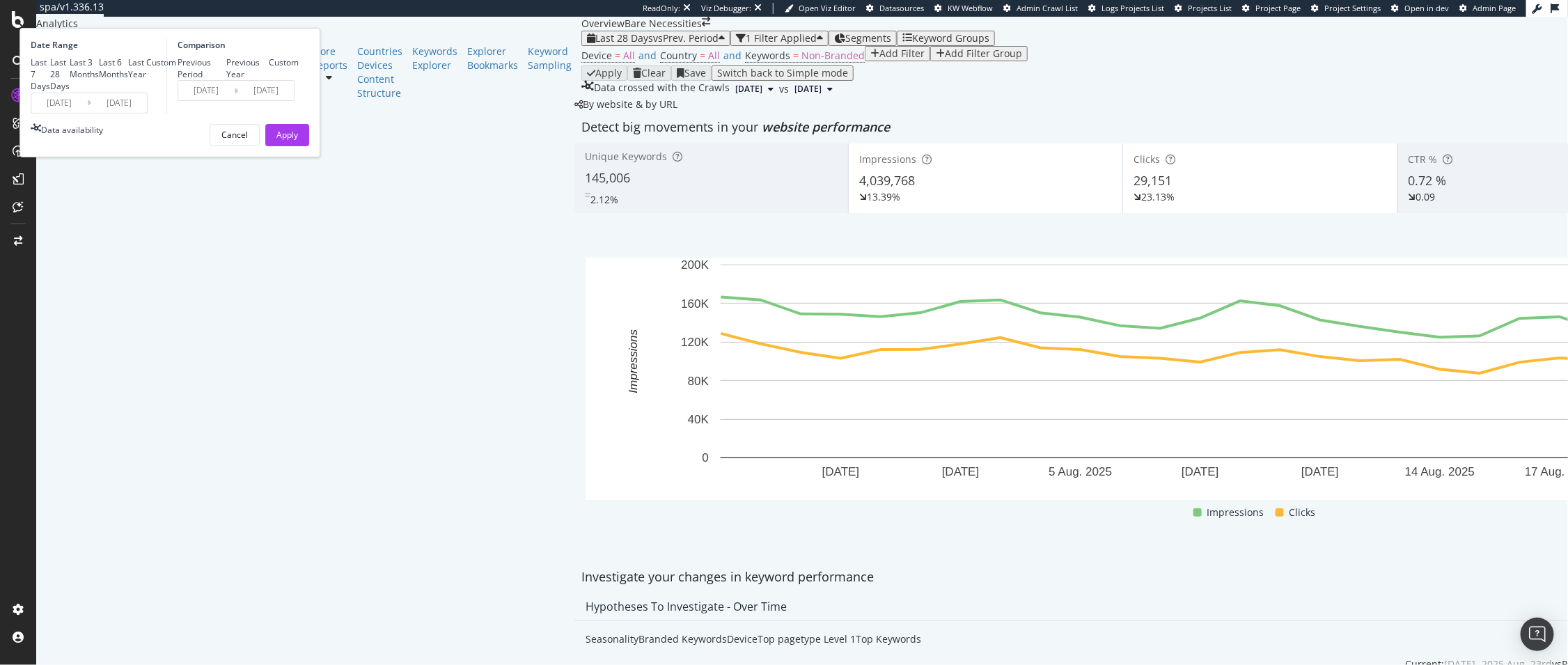
click at [639, 81] on div "Apply Clear Save Switch back to Simple mode" at bounding box center [1260, 73] width 1357 height 16
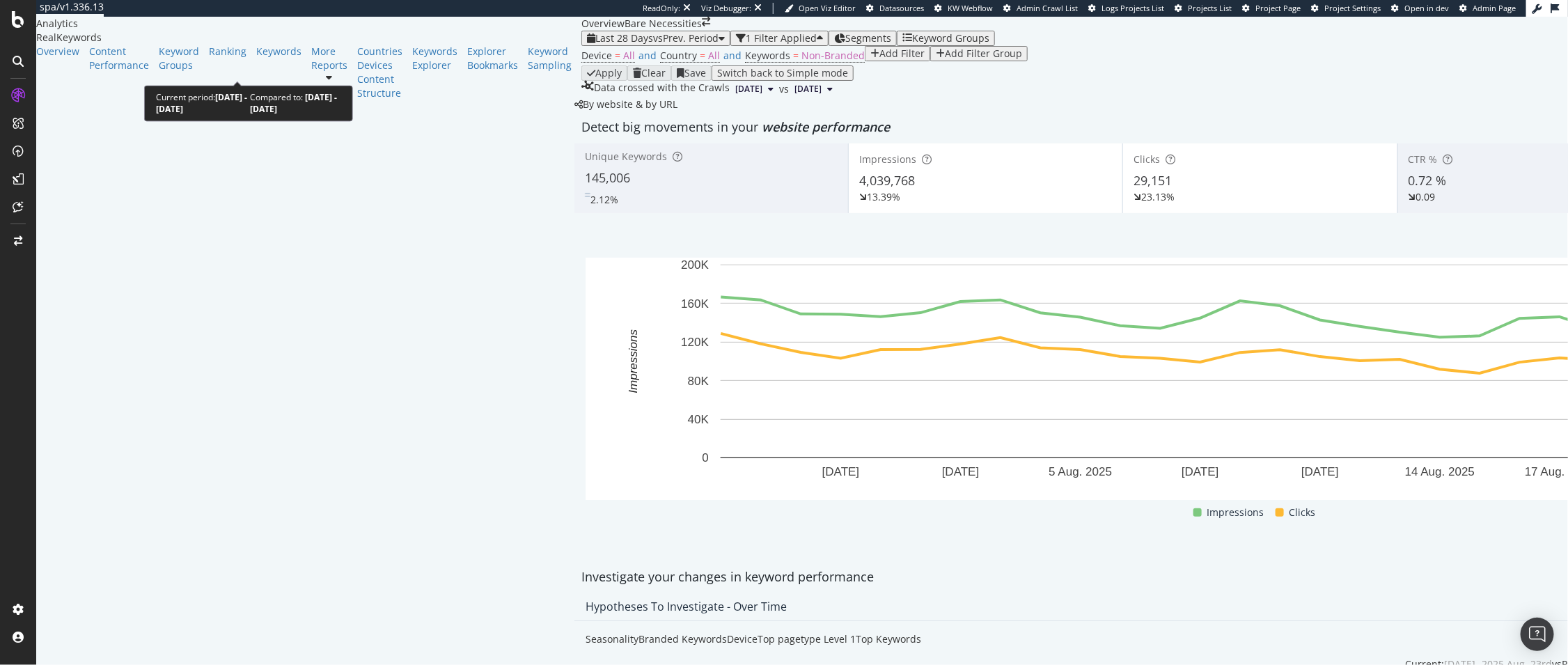
click at [587, 44] on div "Last 28 Days vs Prev. Period" at bounding box center [655, 38] width 138 height 11
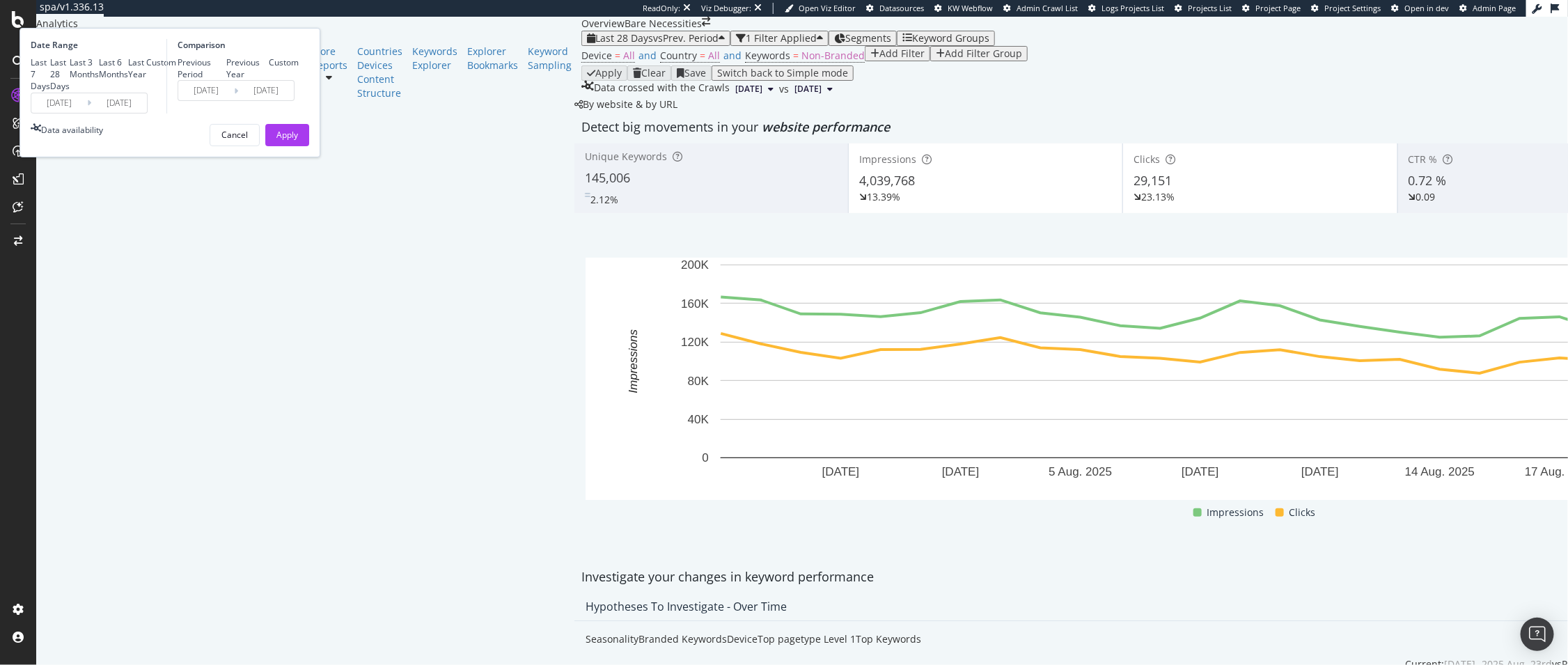
click at [128, 80] on div "Last 6 Months" at bounding box center [113, 68] width 29 height 24
type input "[DATE]"
click at [299, 80] on div "Previous Period Previous Year Custom" at bounding box center [238, 68] width 121 height 24
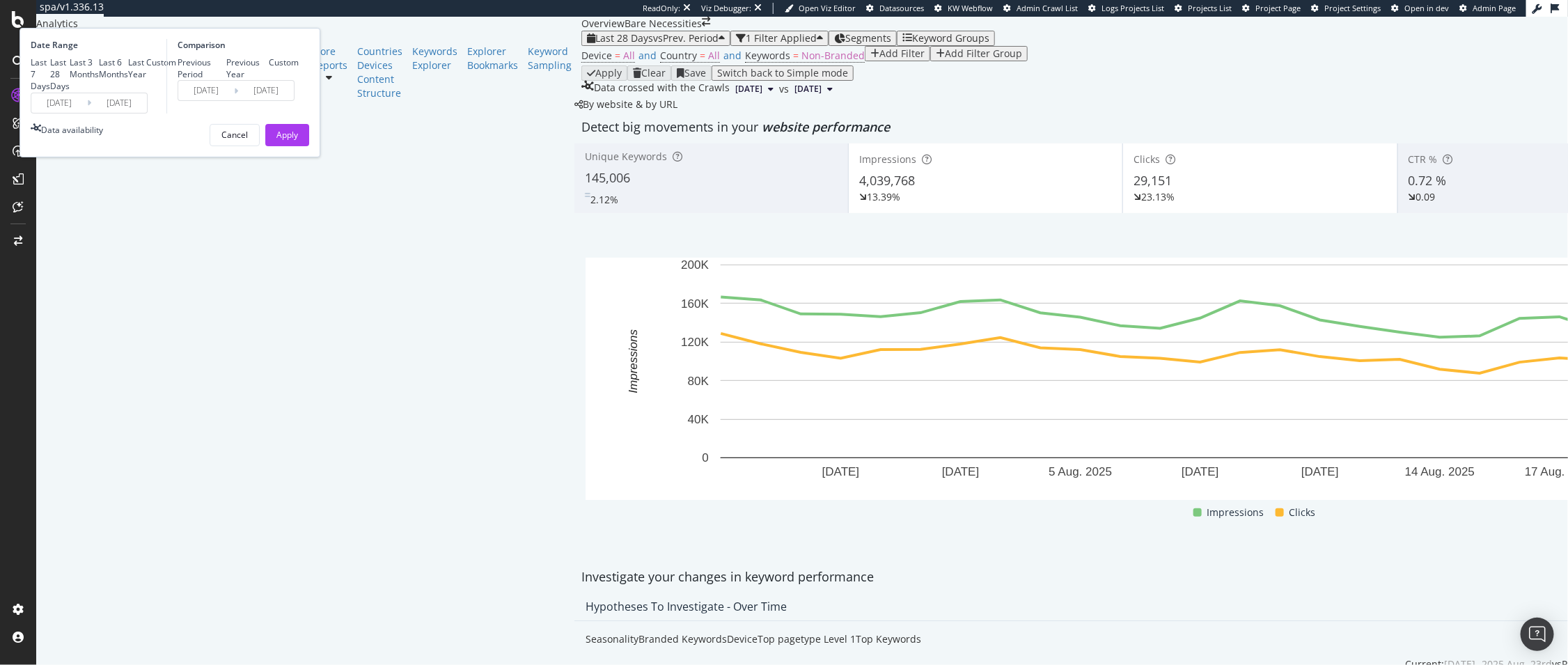
click at [270, 80] on div "Previous Year" at bounding box center [247, 68] width 43 height 24
type input "[DATE]"
click at [298, 146] on div "Apply" at bounding box center [287, 135] width 22 height 21
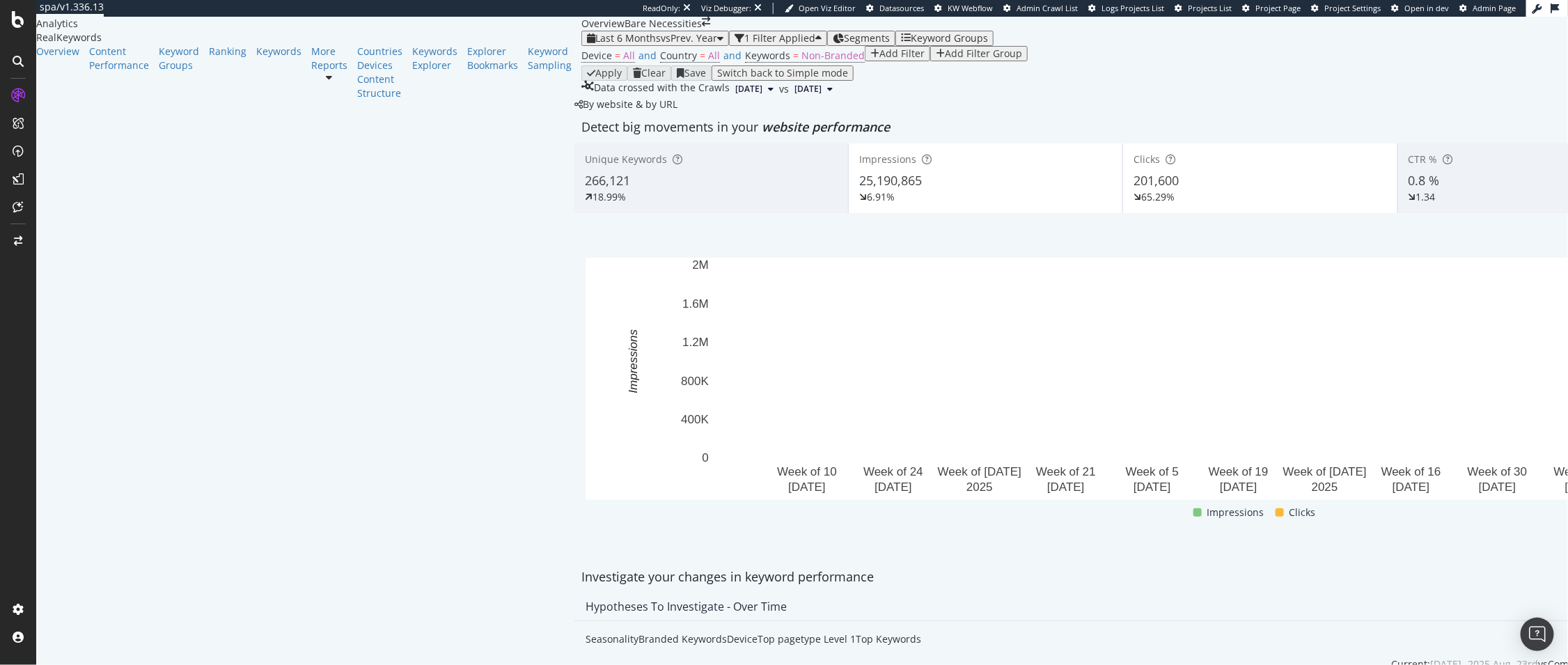
scroll to position [24, 0]
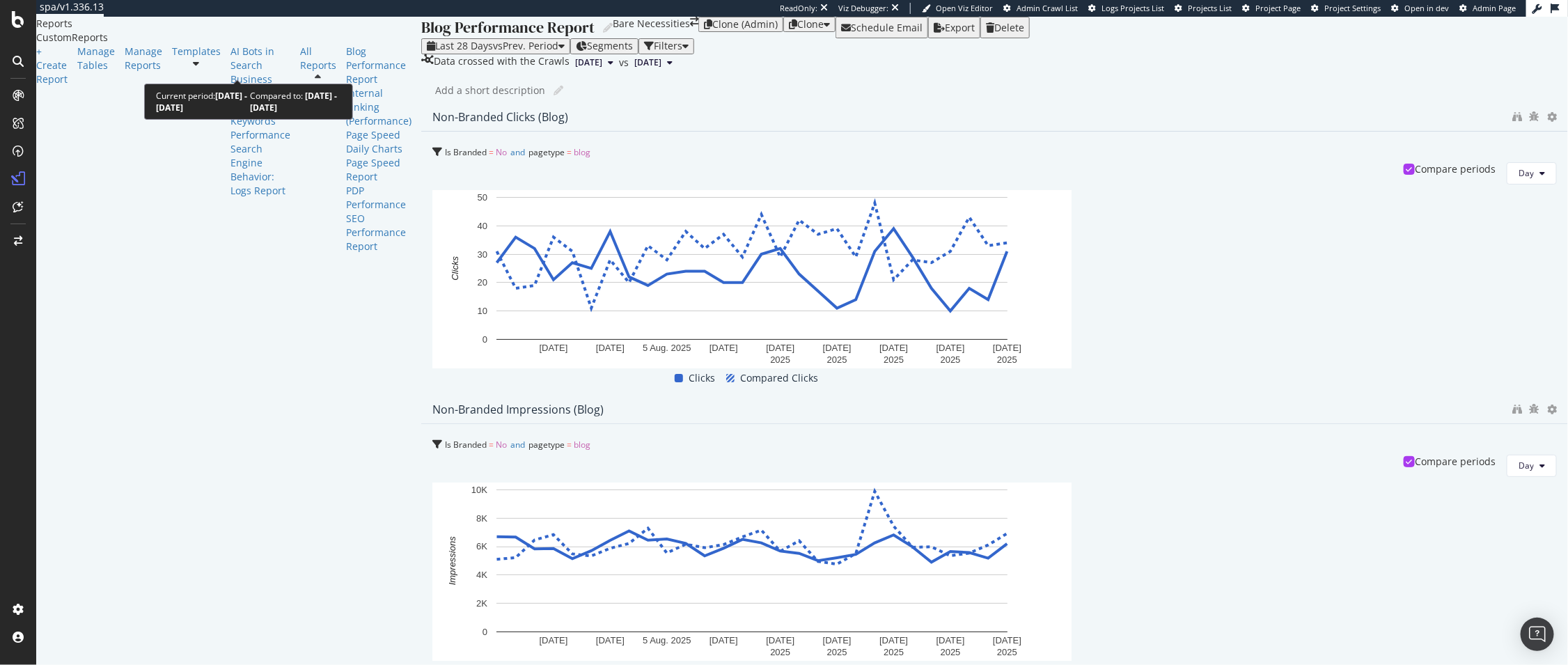
click at [493, 52] on span "vs Prev. Period" at bounding box center [525, 45] width 65 height 13
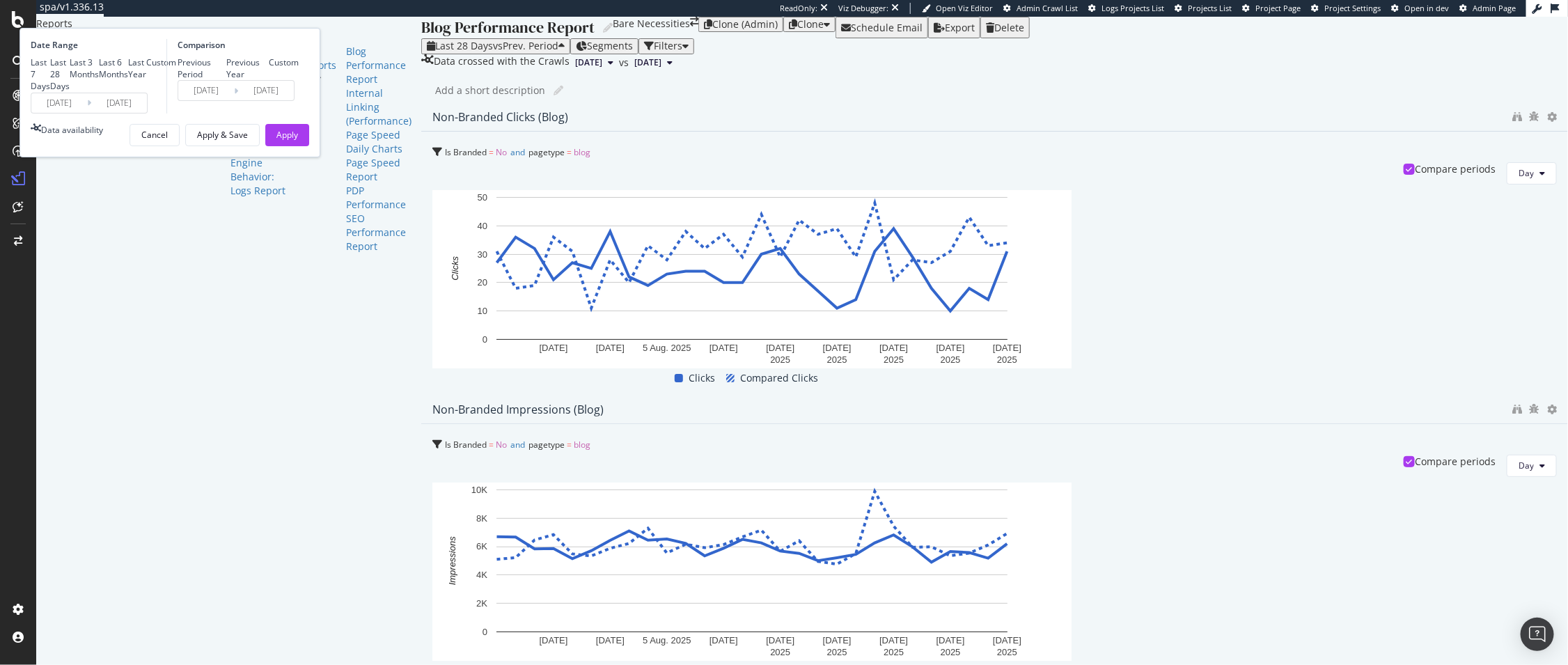
click at [128, 80] on div "Last 6 Months" at bounding box center [113, 68] width 29 height 24
type input "[DATE]"
click at [298, 146] on div "Apply" at bounding box center [287, 135] width 22 height 21
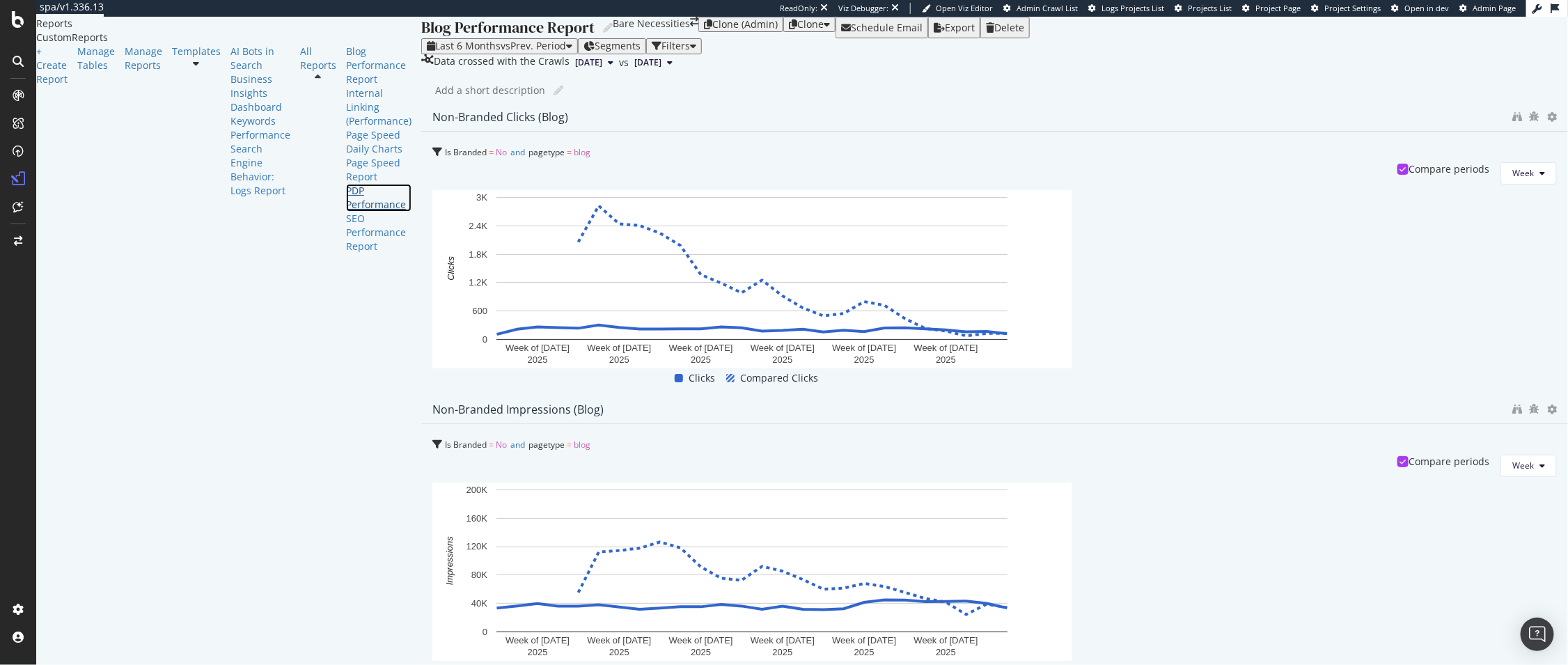
click at [346, 212] on div "PDP Performance" at bounding box center [378, 198] width 65 height 28
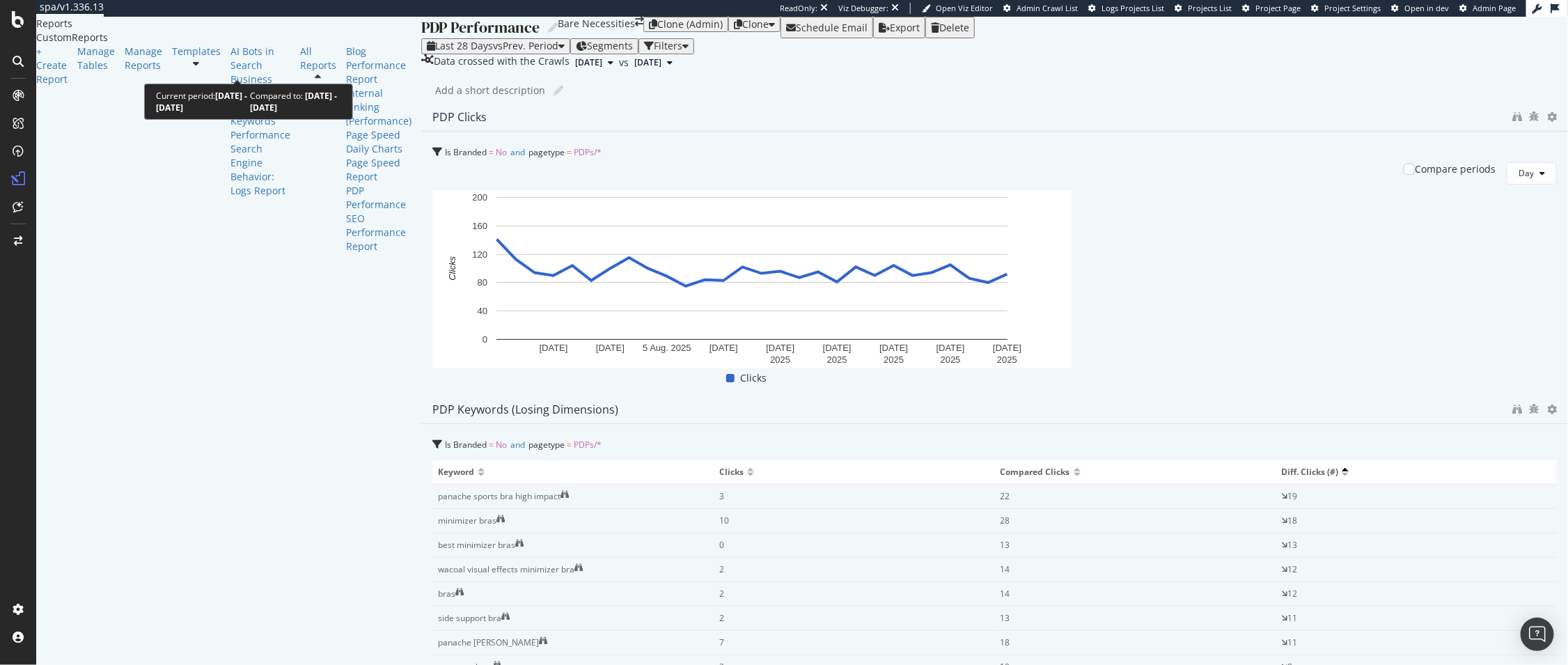
click at [559, 50] on div "button" at bounding box center [562, 46] width 7 height 10
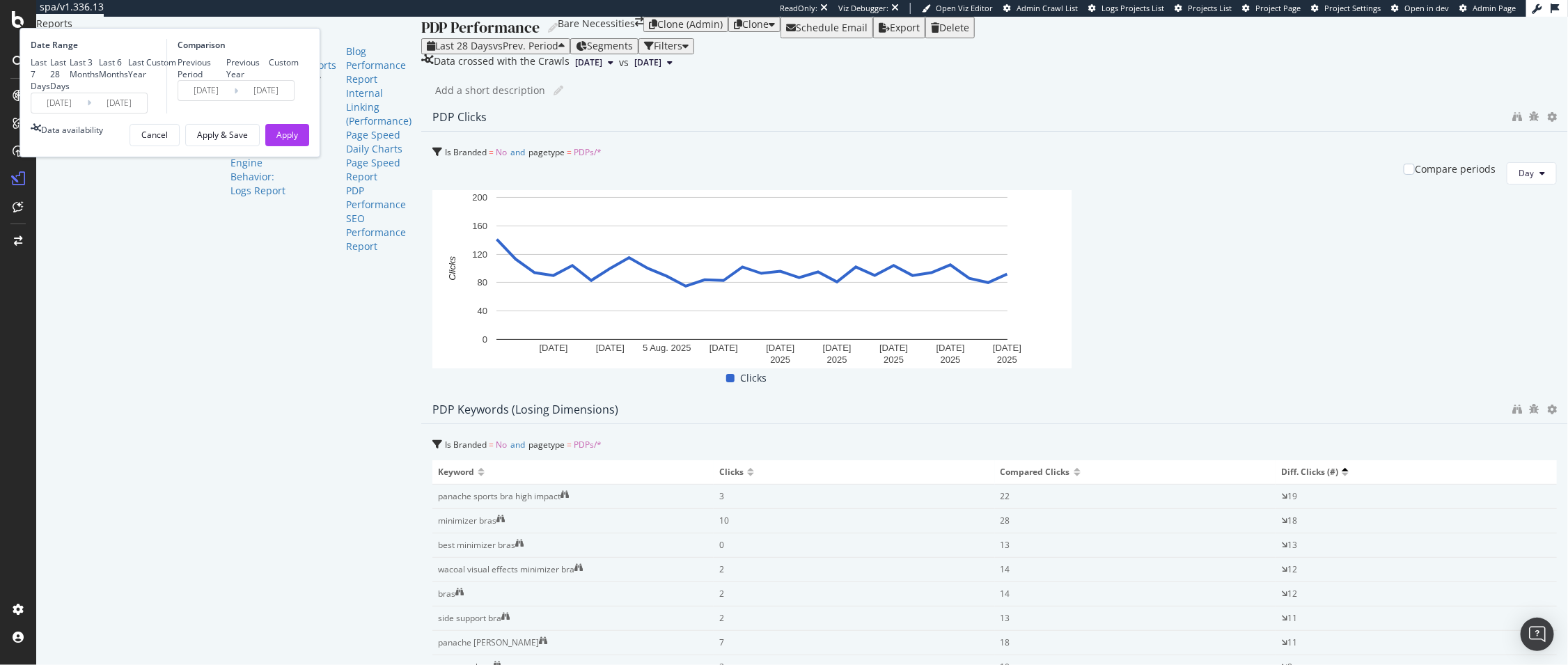
click at [128, 80] on div "Last 6 Months" at bounding box center [113, 68] width 29 height 24
type input "[DATE]"
click at [270, 80] on div "Previous Year" at bounding box center [247, 68] width 43 height 24
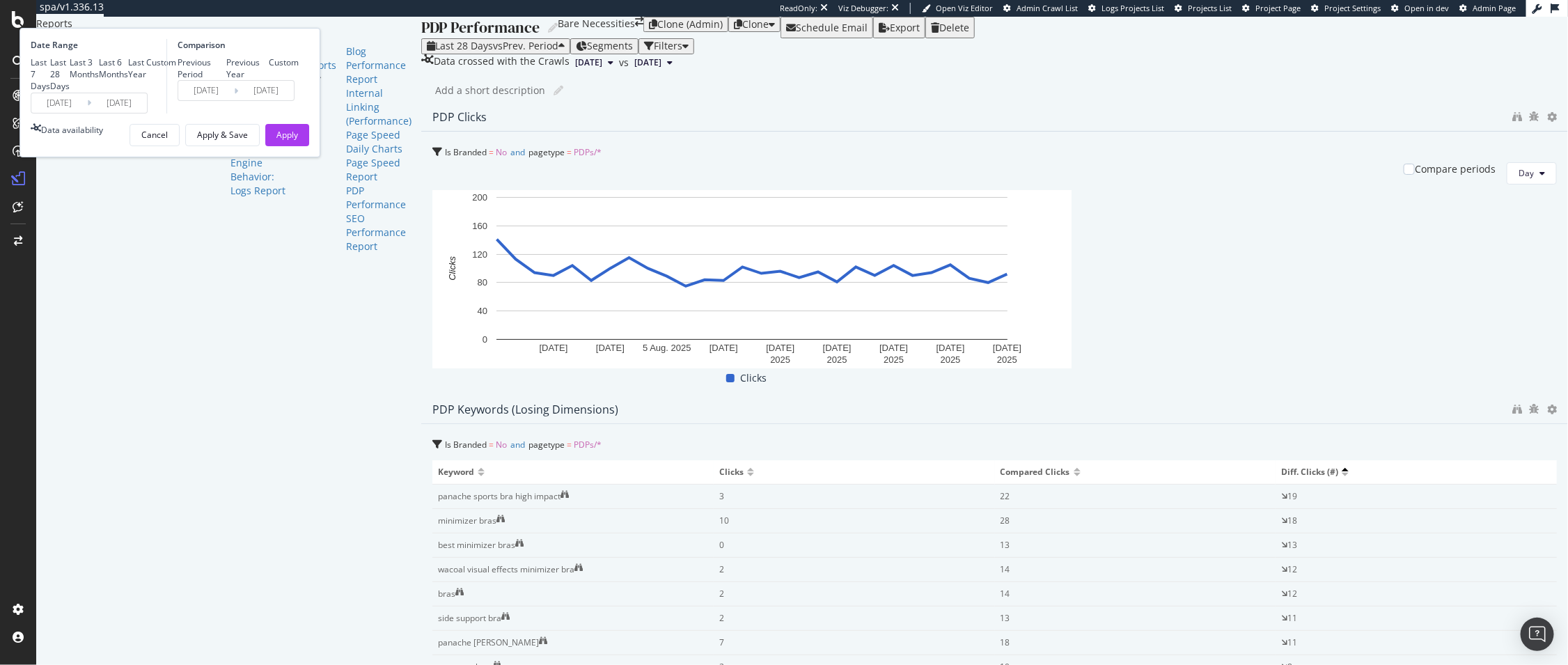
type input "[DATE]"
click at [226, 80] on div "Previous Period" at bounding box center [202, 68] width 49 height 24
type input "[DATE]"
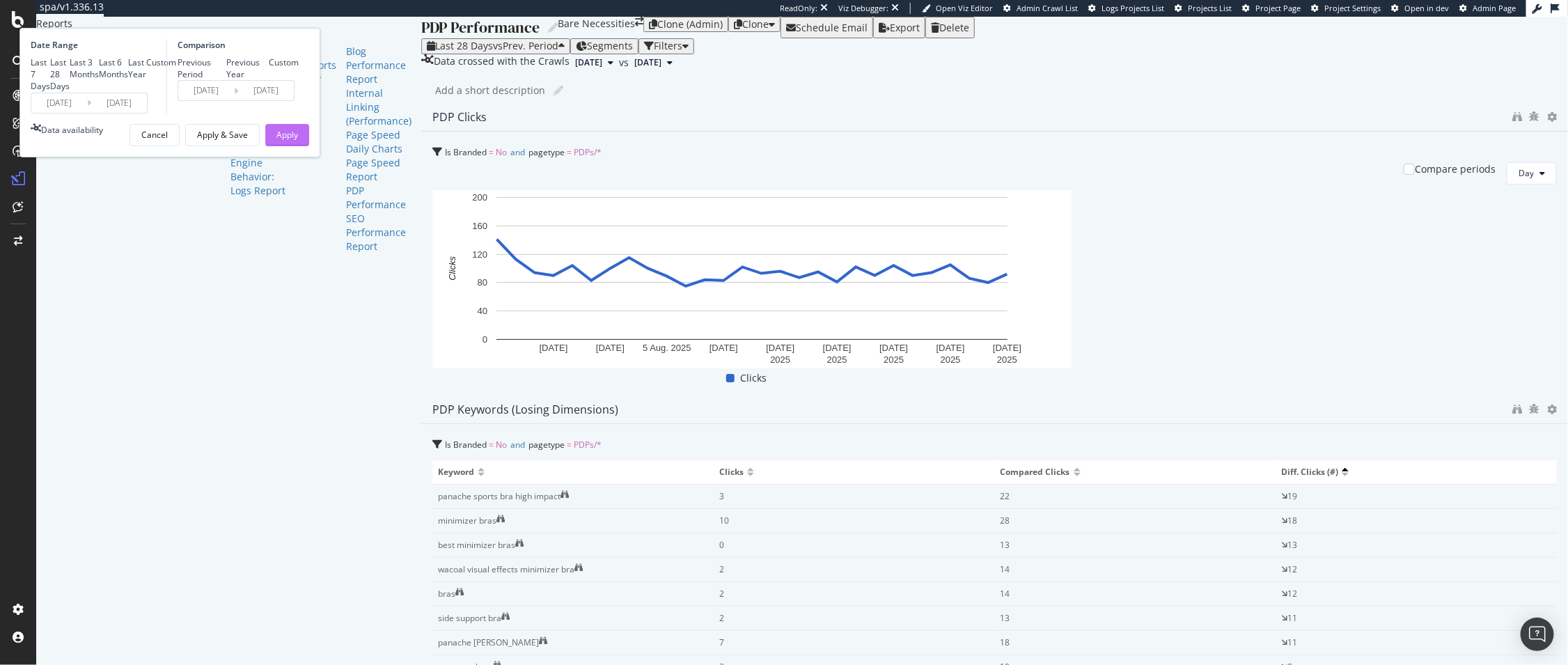
click at [298, 141] on div "Apply" at bounding box center [287, 135] width 22 height 12
